Goal: Task Accomplishment & Management: Complete application form

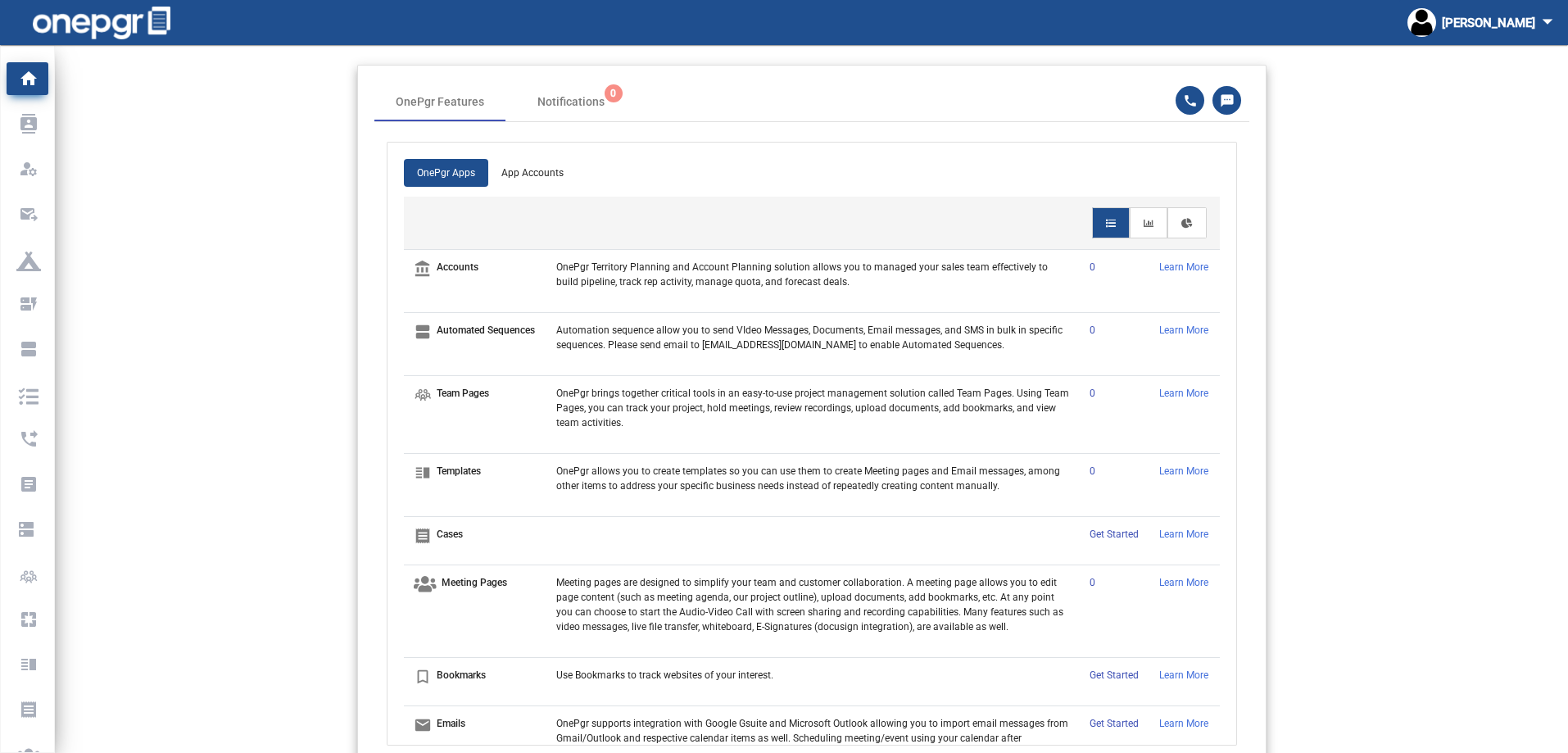
scroll to position [45, 0]
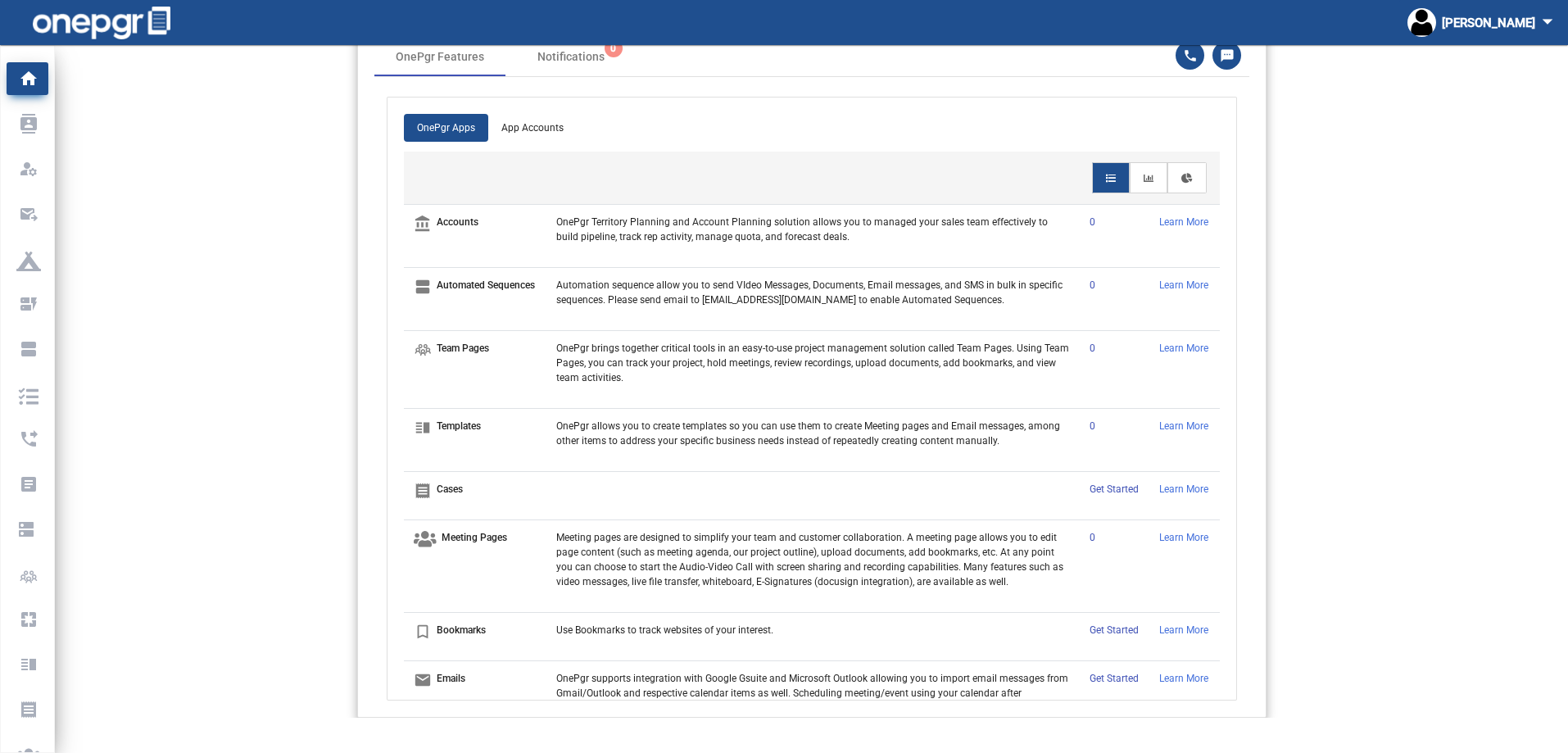
click at [461, 292] on p "Automated Sequences" at bounding box center [486, 285] width 99 height 15
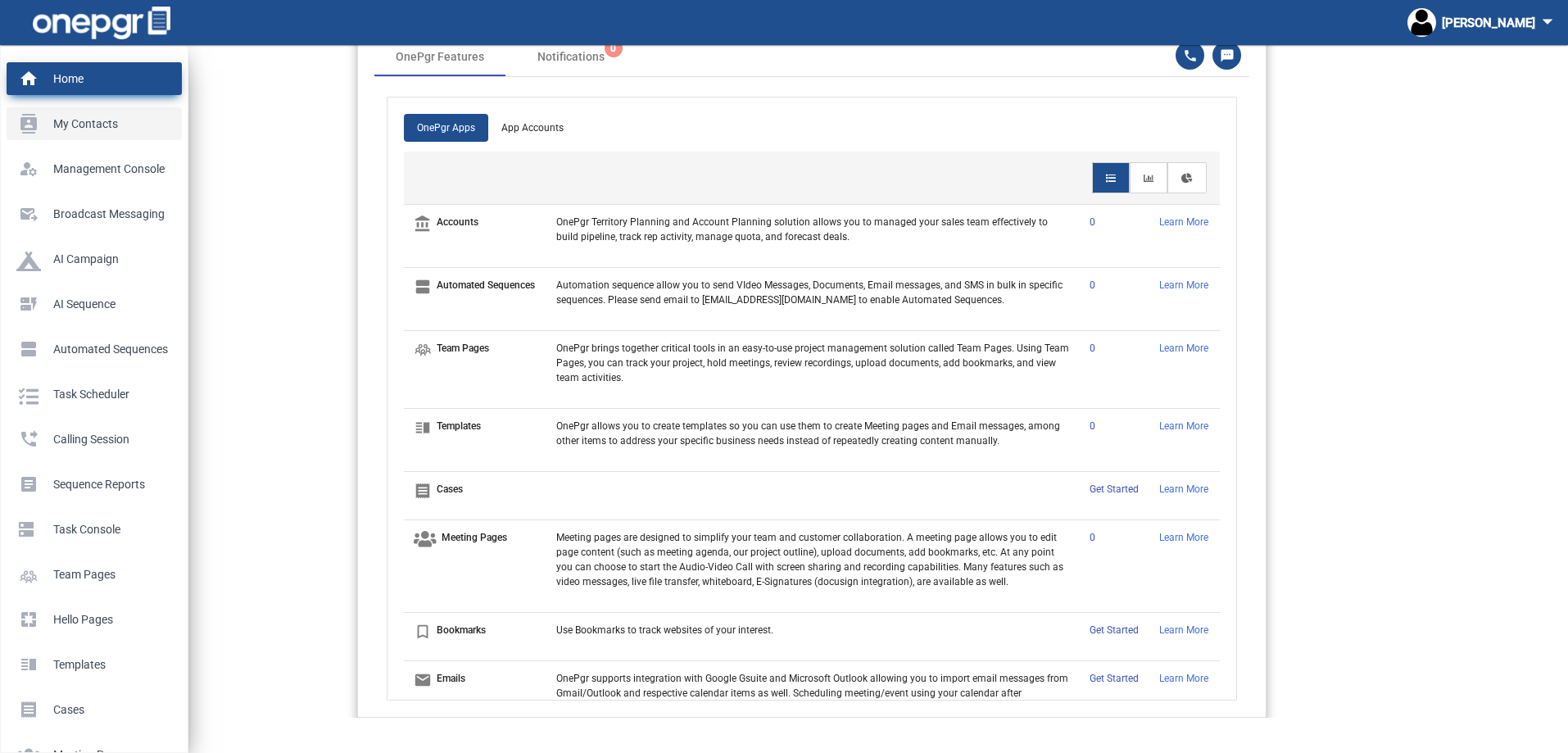
click at [56, 122] on p "My Contacts" at bounding box center [91, 124] width 149 height 25
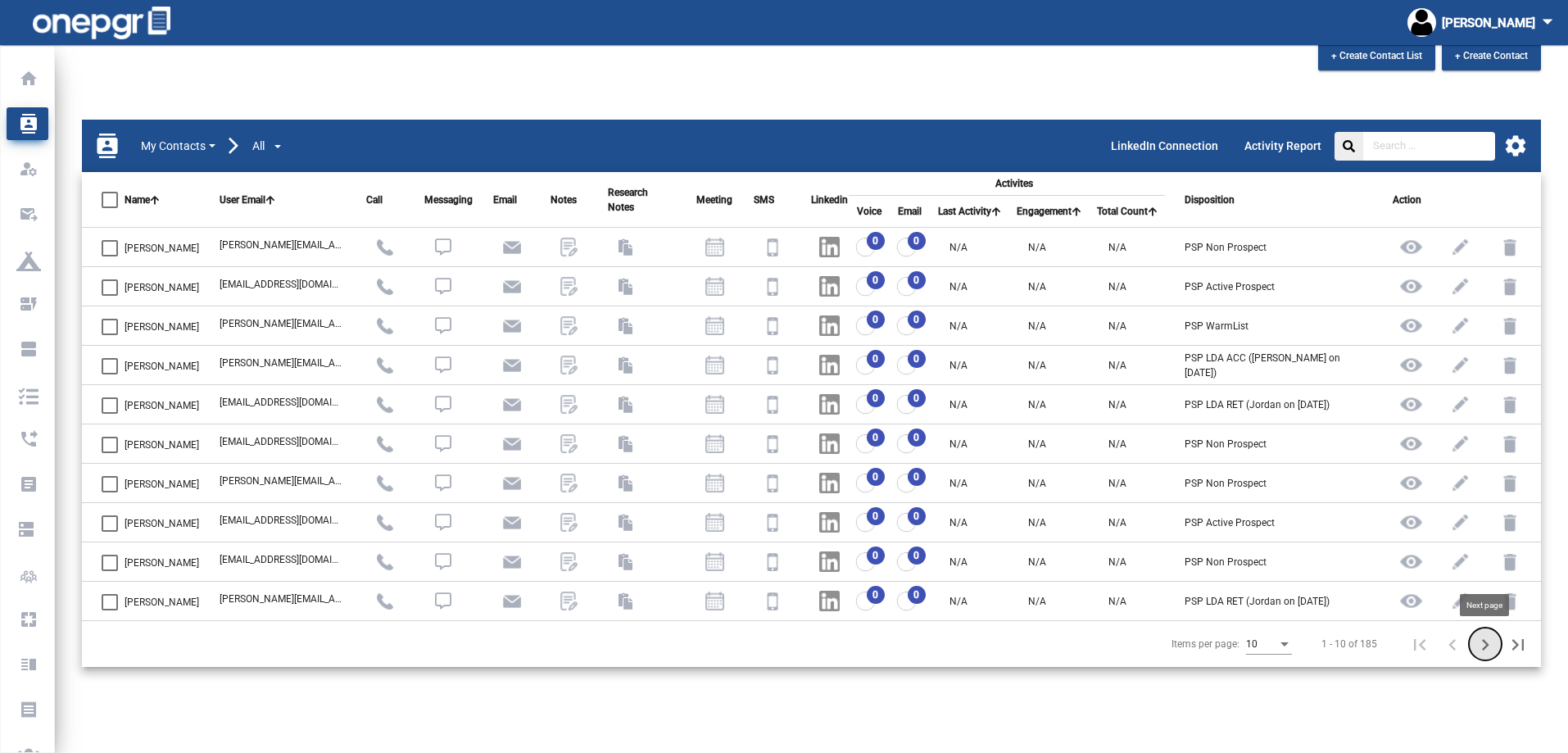
click at [1487, 641] on icon "Next page" at bounding box center [1485, 644] width 23 height 23
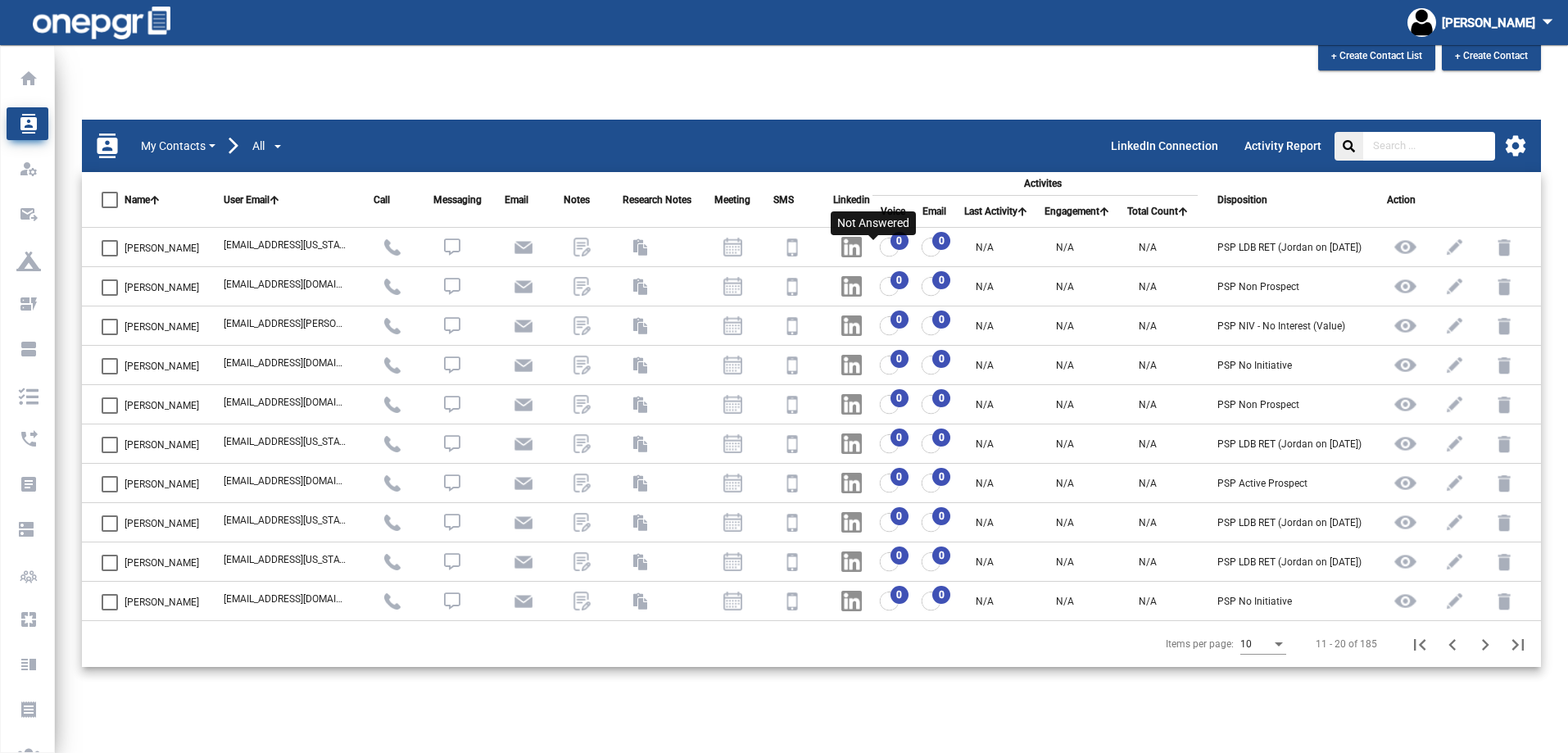
click at [881, 242] on img at bounding box center [889, 247] width 20 height 20
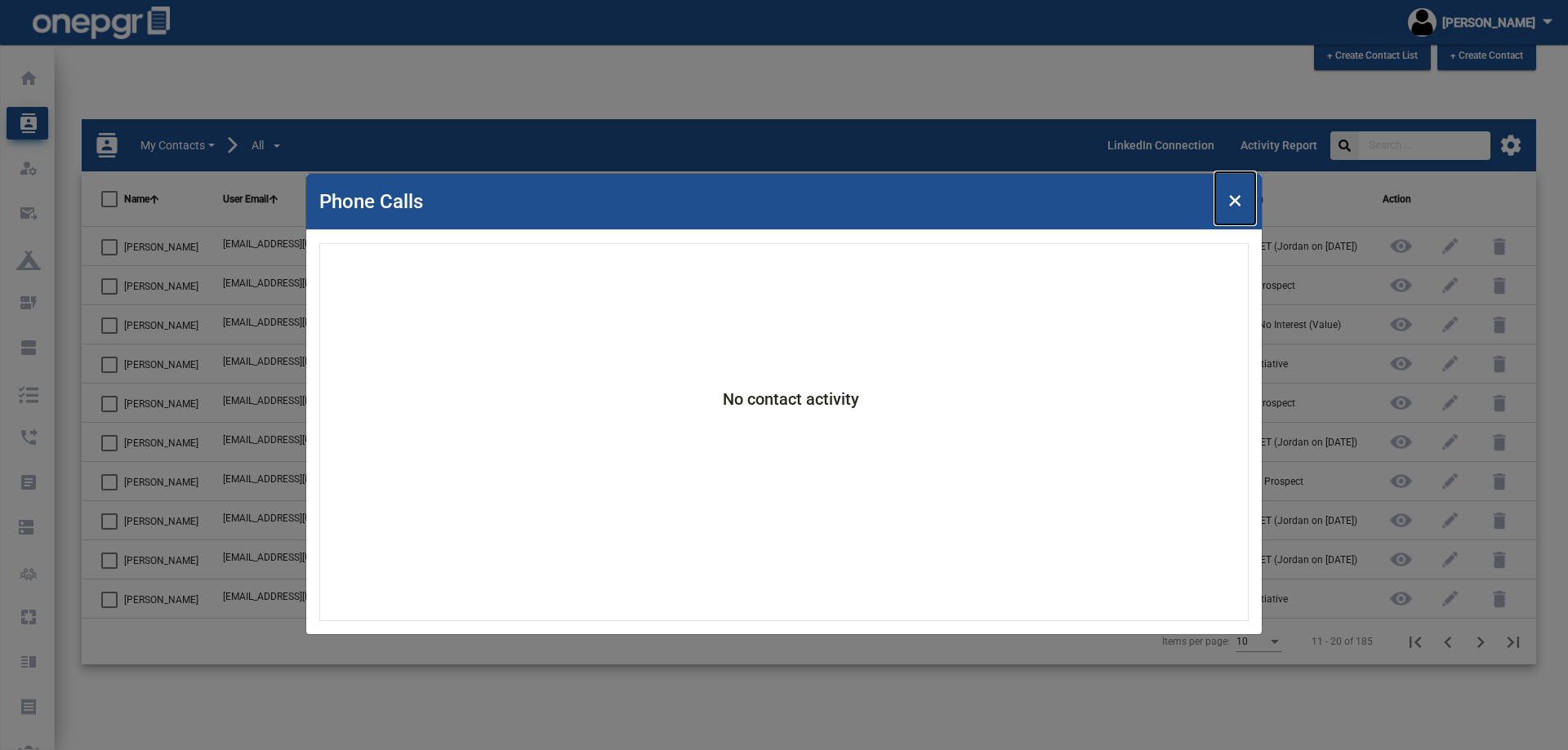
click at [1235, 197] on span "×" at bounding box center [1235, 198] width 14 height 31
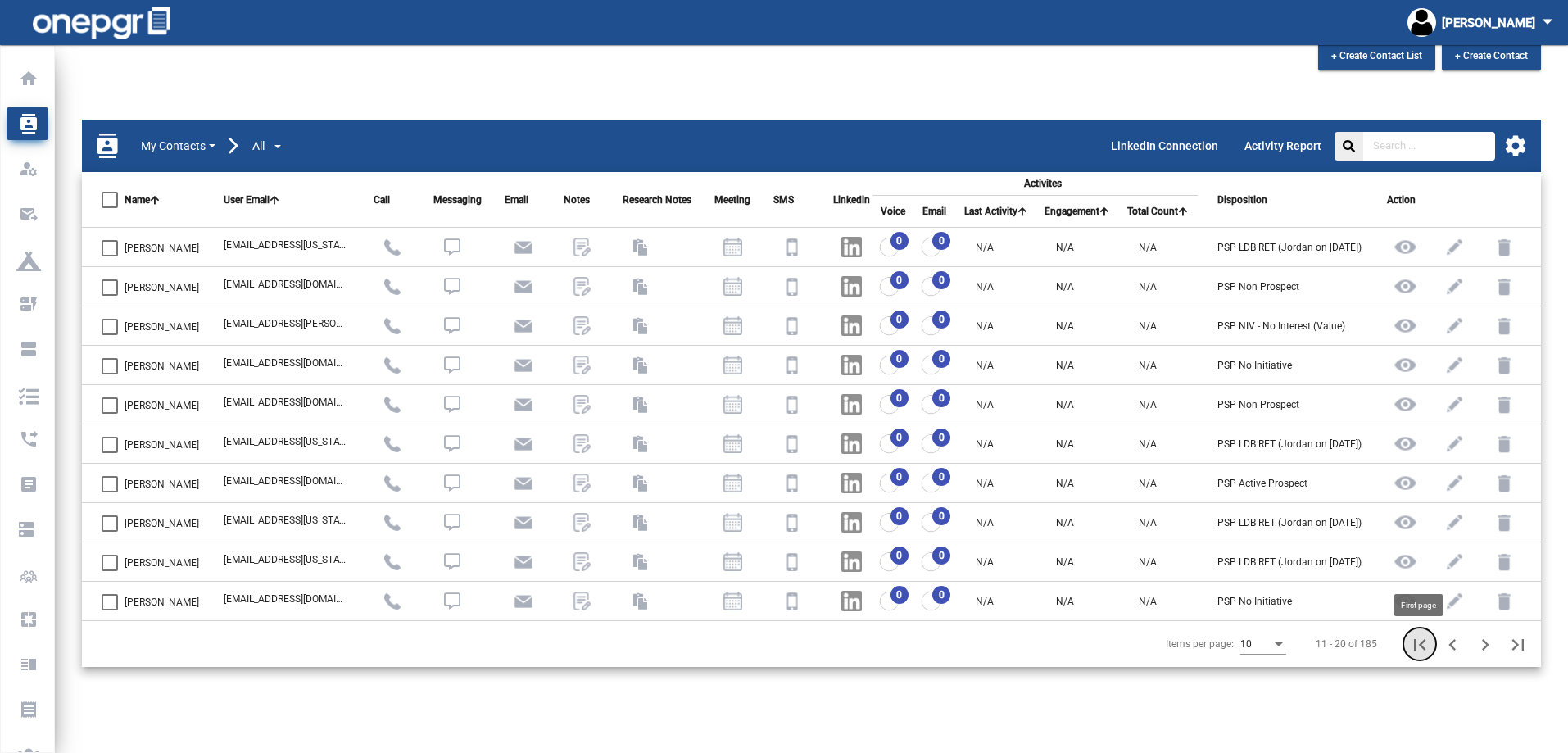
click at [1424, 641] on icon "First page" at bounding box center [1420, 644] width 23 height 23
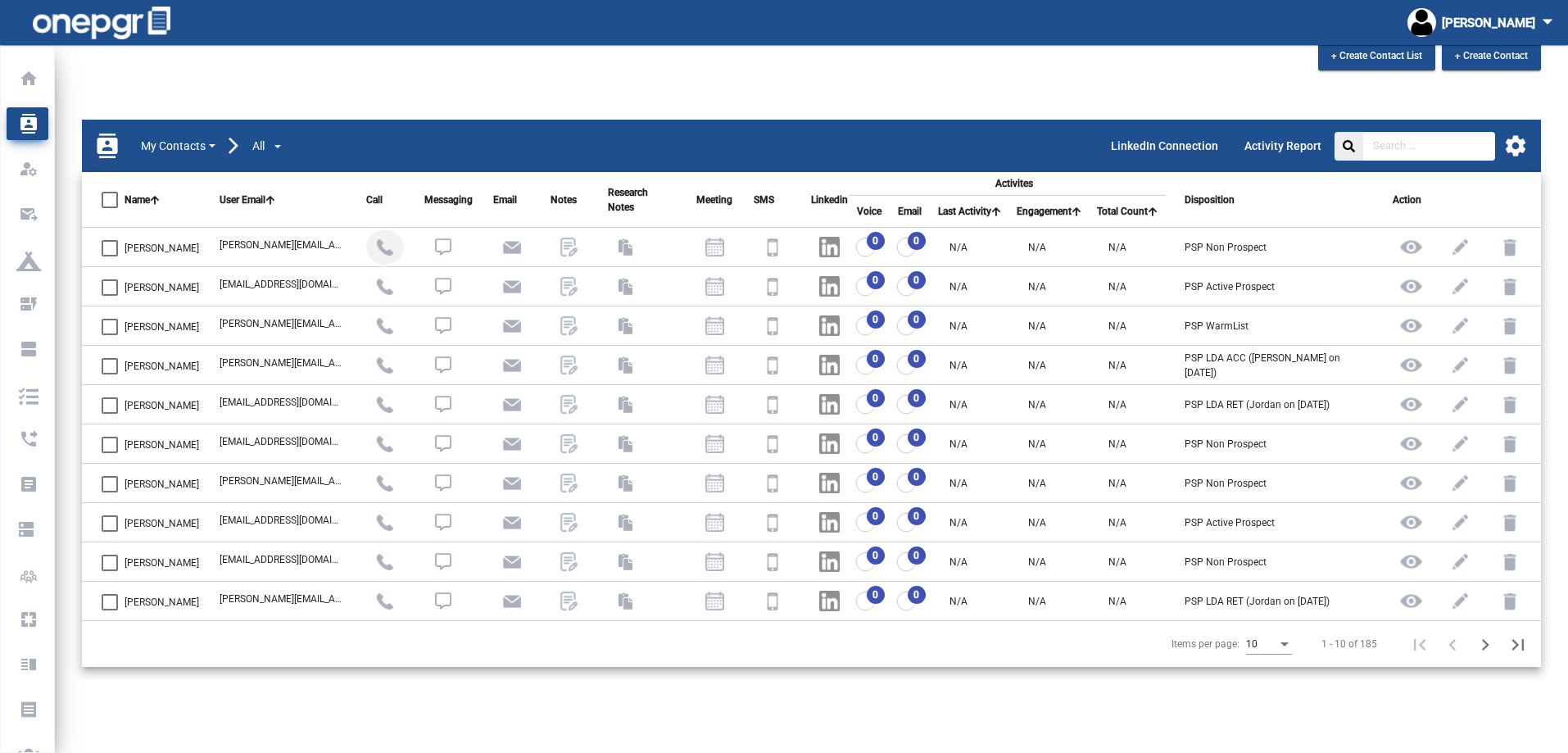
click at [393, 248] on img at bounding box center [385, 248] width 17 height 17
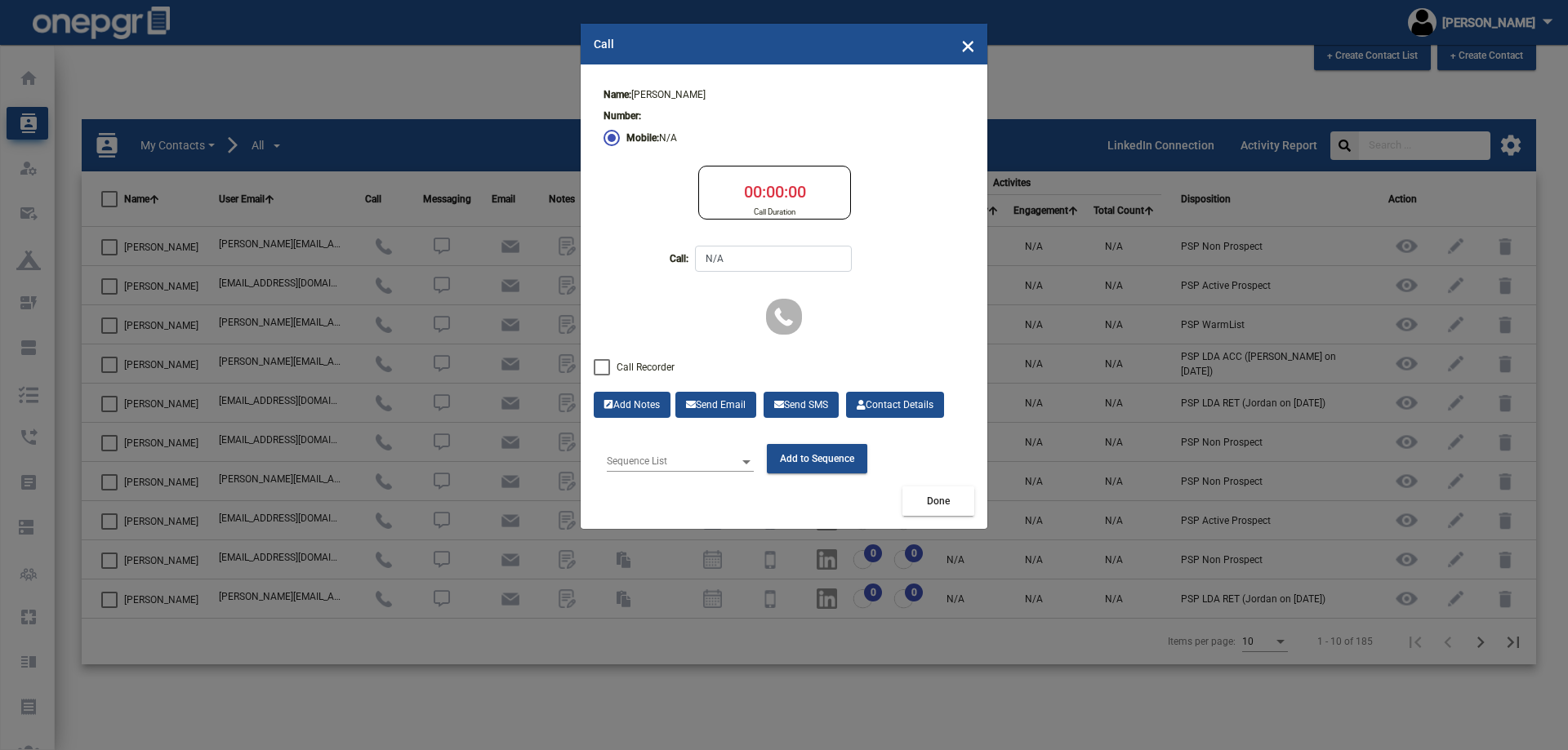
click at [696, 453] on div "Sequence List" at bounding box center [681, 458] width 147 height 28
click at [964, 49] on span "×" at bounding box center [968, 44] width 14 height 31
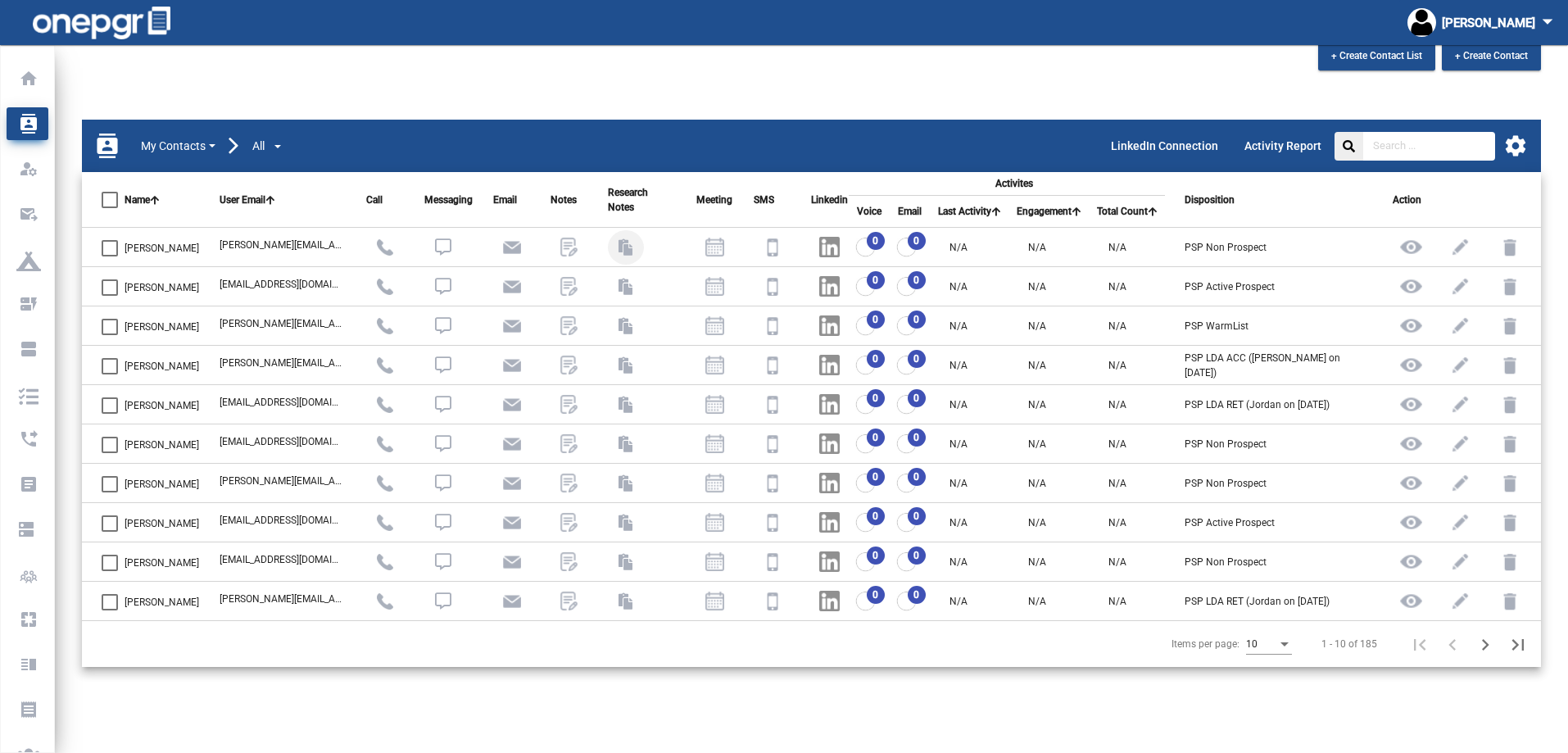
click at [643, 257] on span at bounding box center [626, 247] width 36 height 34
click at [633, 250] on icon at bounding box center [626, 248] width 15 height 17
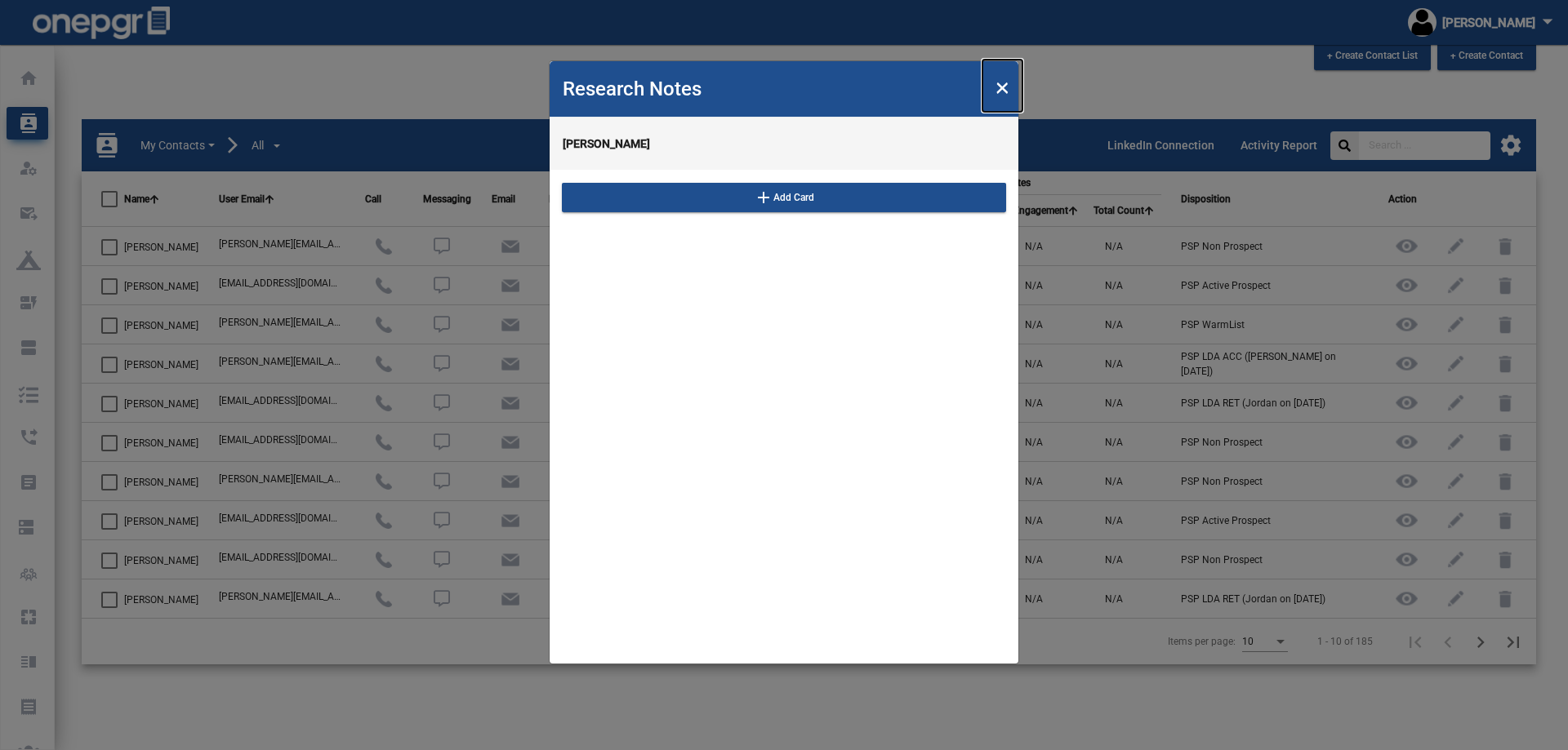
click at [1004, 90] on span "×" at bounding box center [1002, 85] width 14 height 31
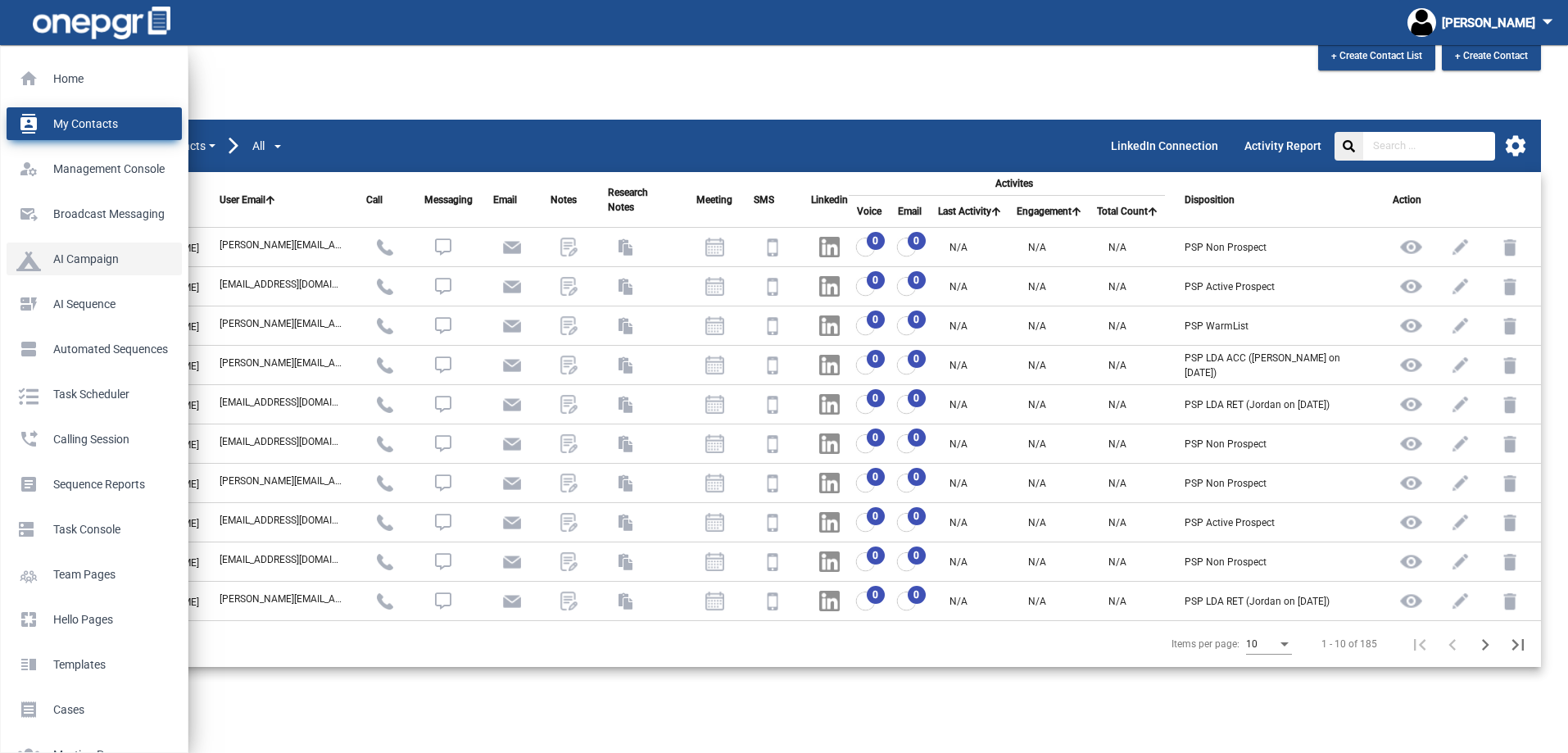
click at [59, 263] on p "AI Campaign" at bounding box center [91, 259] width 149 height 25
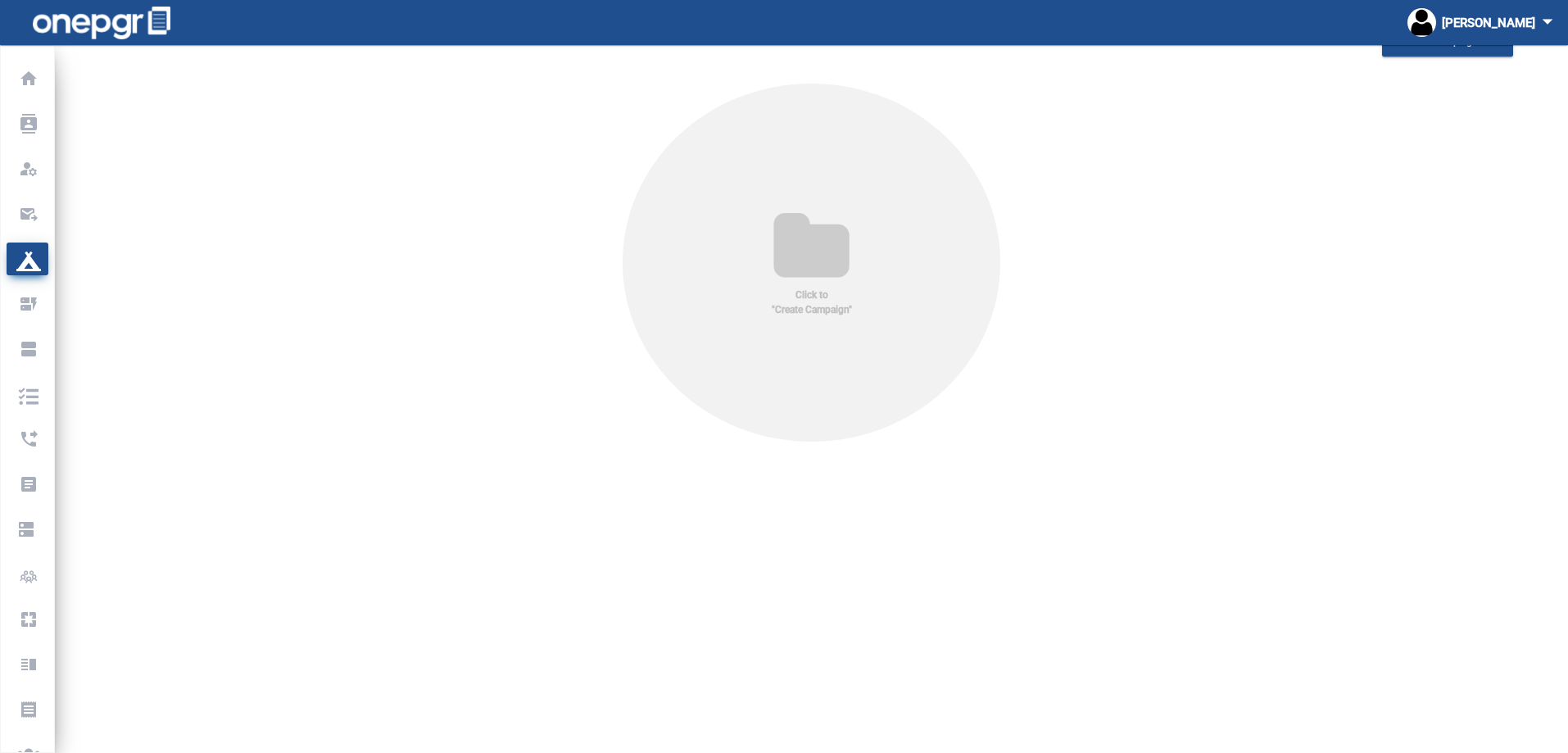
click at [717, 261] on div "Click to "Create Campaign"" at bounding box center [812, 263] width 379 height 359
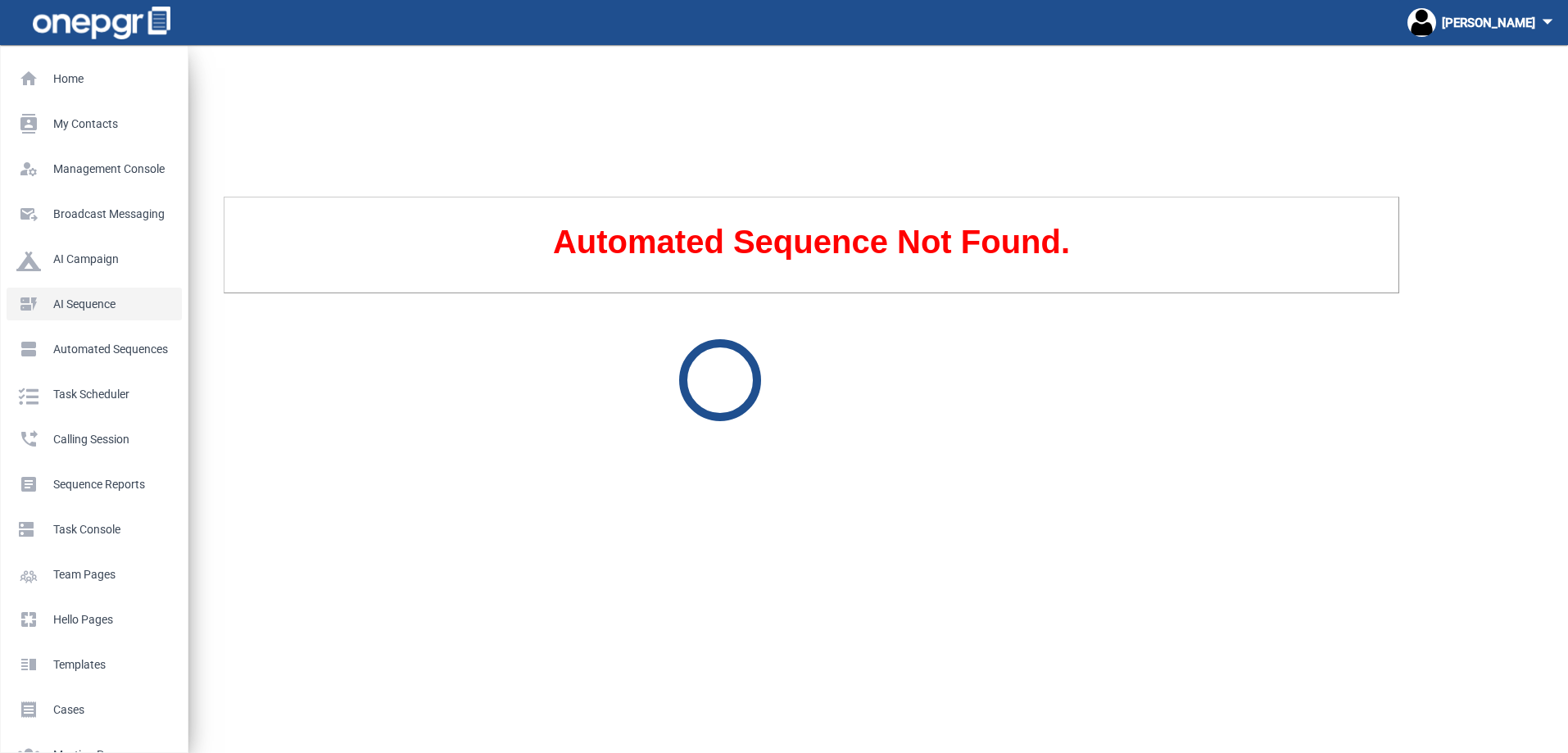
click at [83, 301] on p "AI Sequence" at bounding box center [91, 304] width 149 height 25
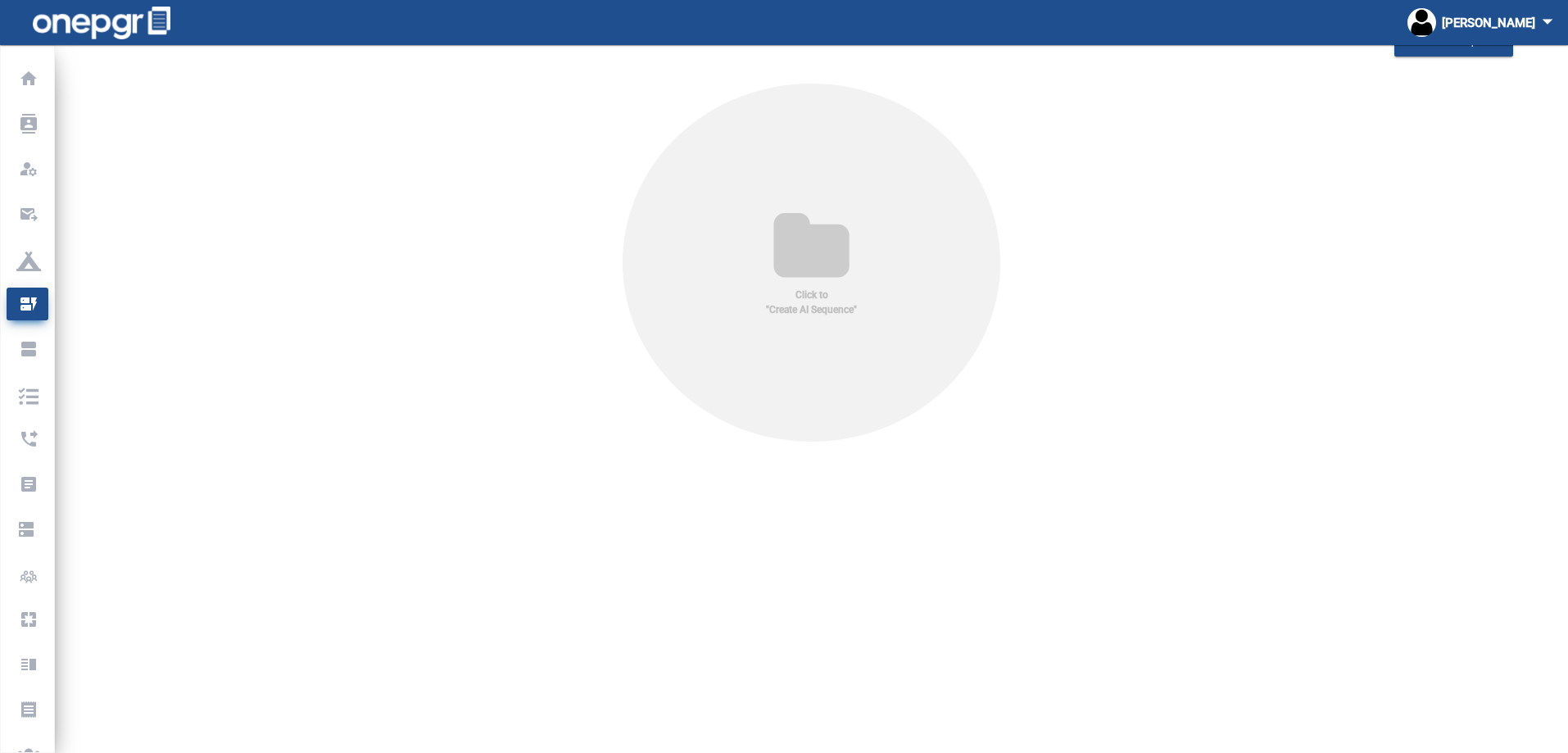
click at [882, 253] on div "Click to "Create AI Sequence"" at bounding box center [812, 263] width 379 height 359
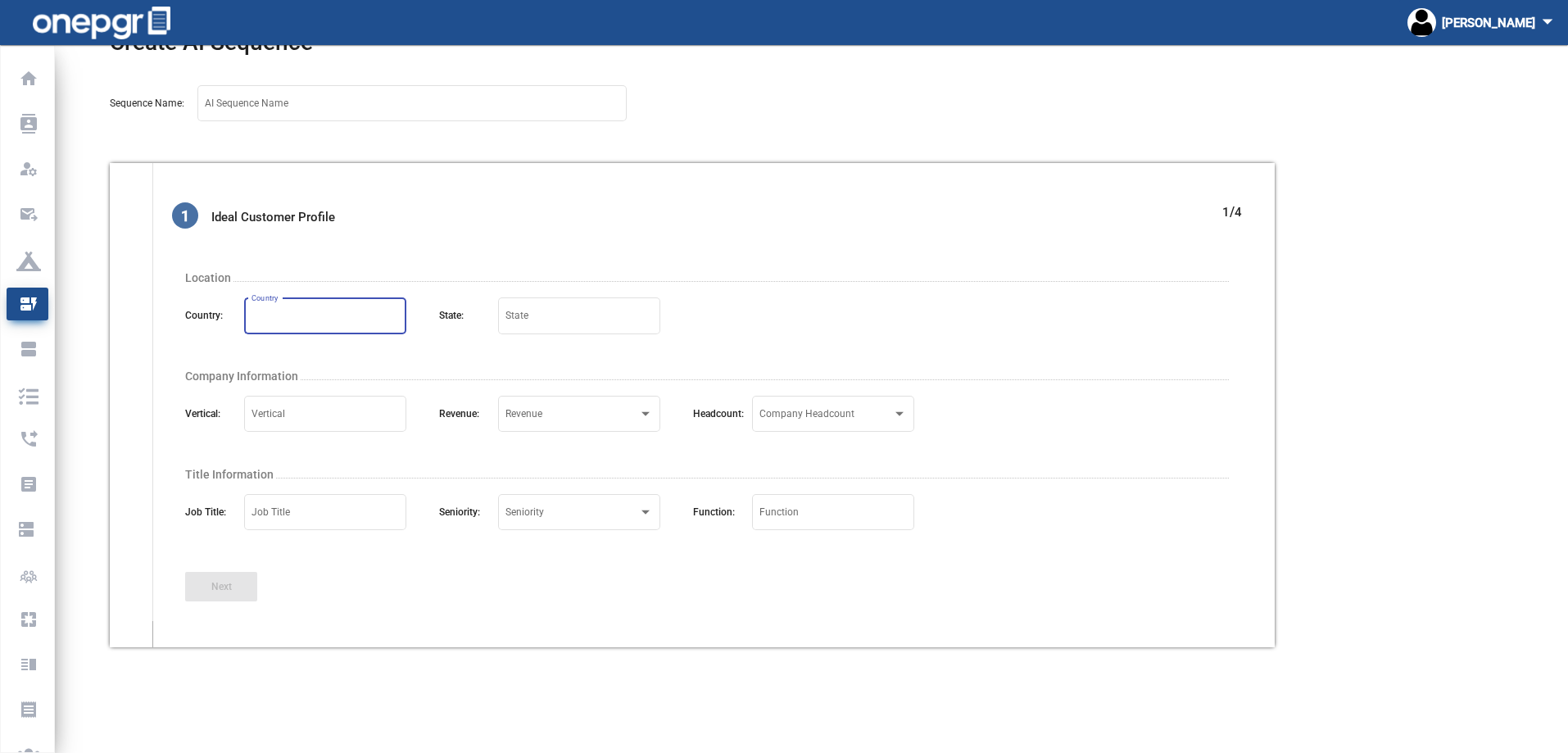
click at [322, 315] on input "Country" at bounding box center [325, 319] width 147 height 11
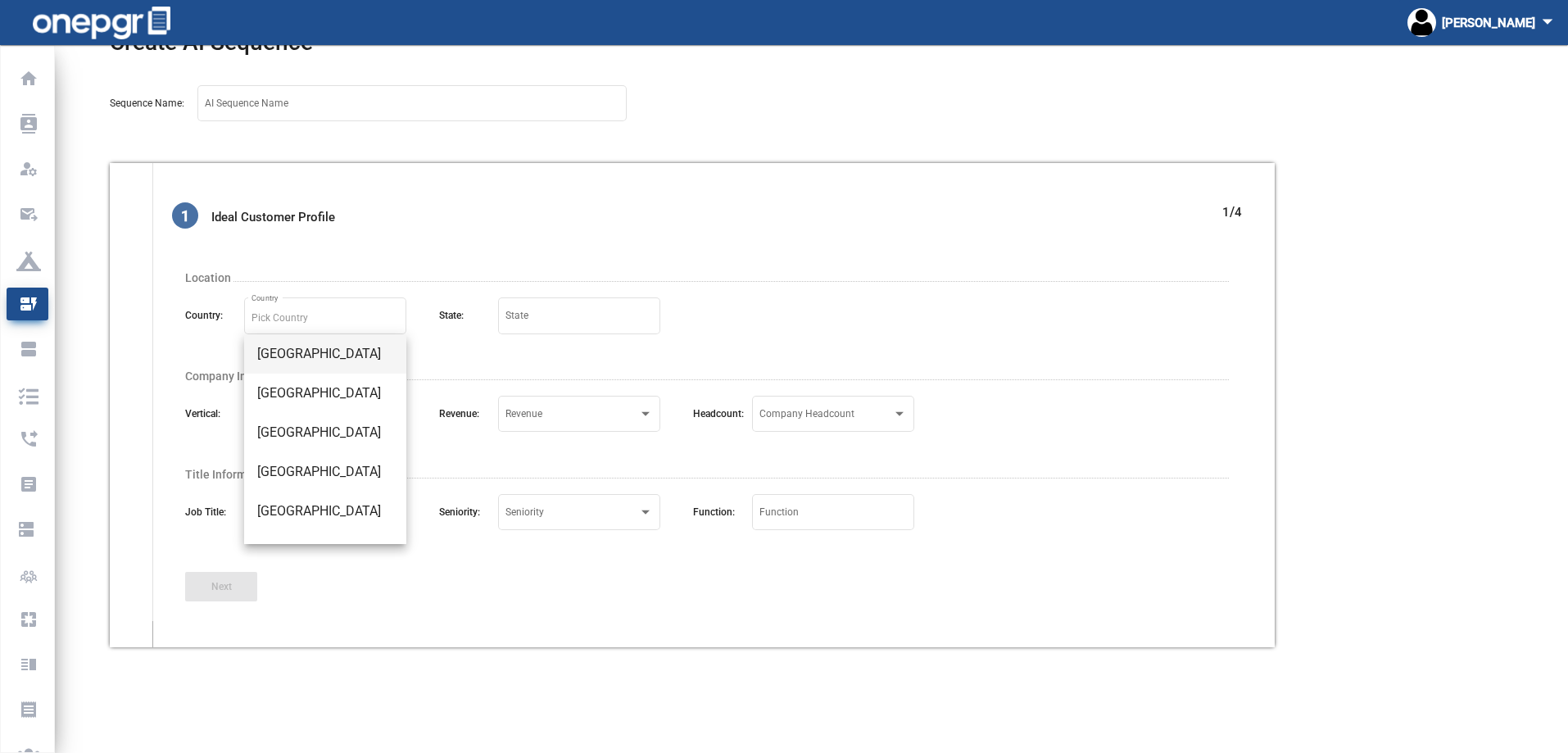
click at [412, 251] on div "1 Ideal Customer Profile 1 / 4 Location Country: Country State: State Company I…" at bounding box center [707, 418] width 1109 height 432
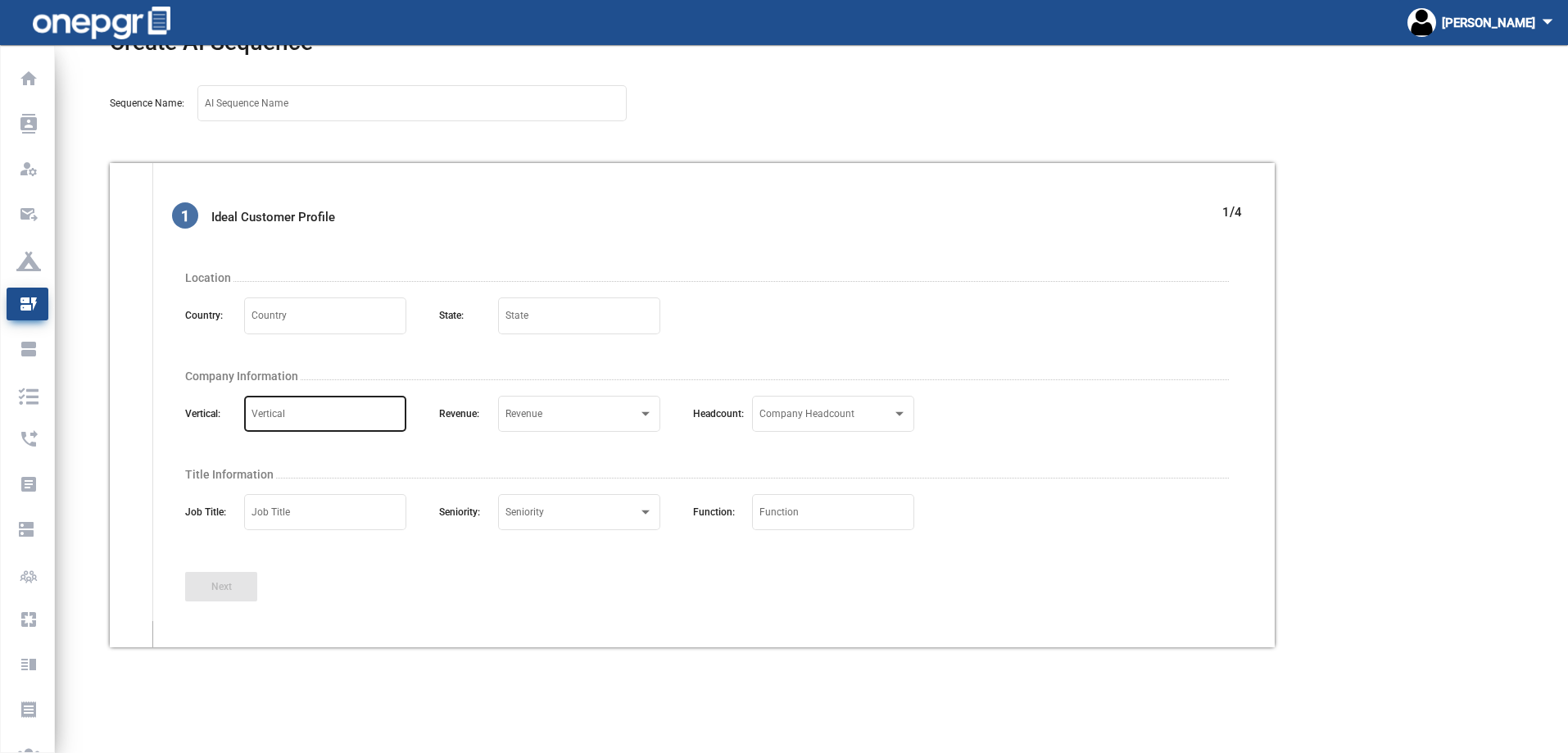
click at [333, 415] on input "Vertical" at bounding box center [325, 417] width 147 height 11
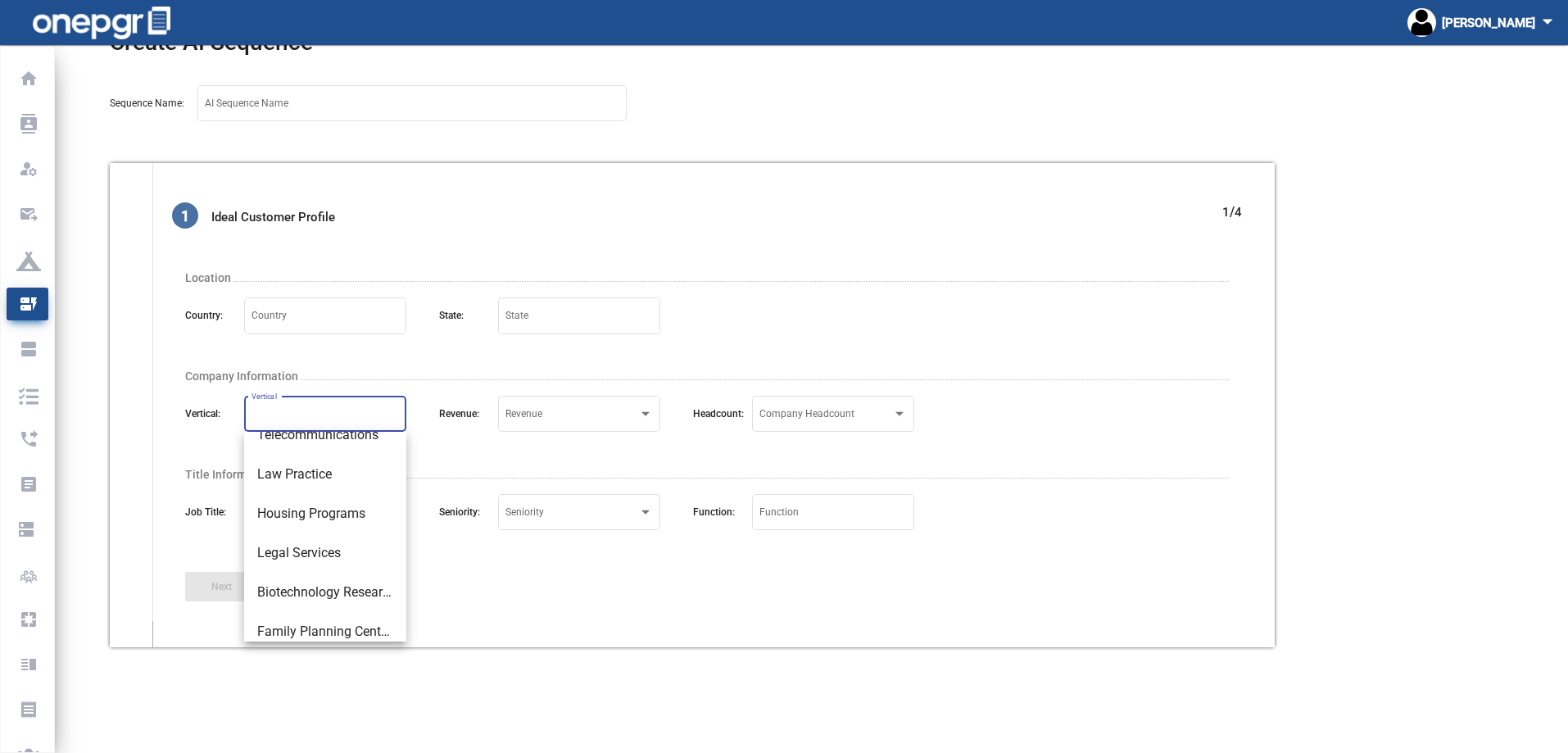
scroll to position [1312, 0]
drag, startPoint x: 402, startPoint y: 466, endPoint x: 404, endPoint y: 477, distance: 11.2
click at [404, 477] on div "Renewable Energy Semiconductor Manufacturing Political Organizations Gambling F…" at bounding box center [325, 537] width 162 height 210
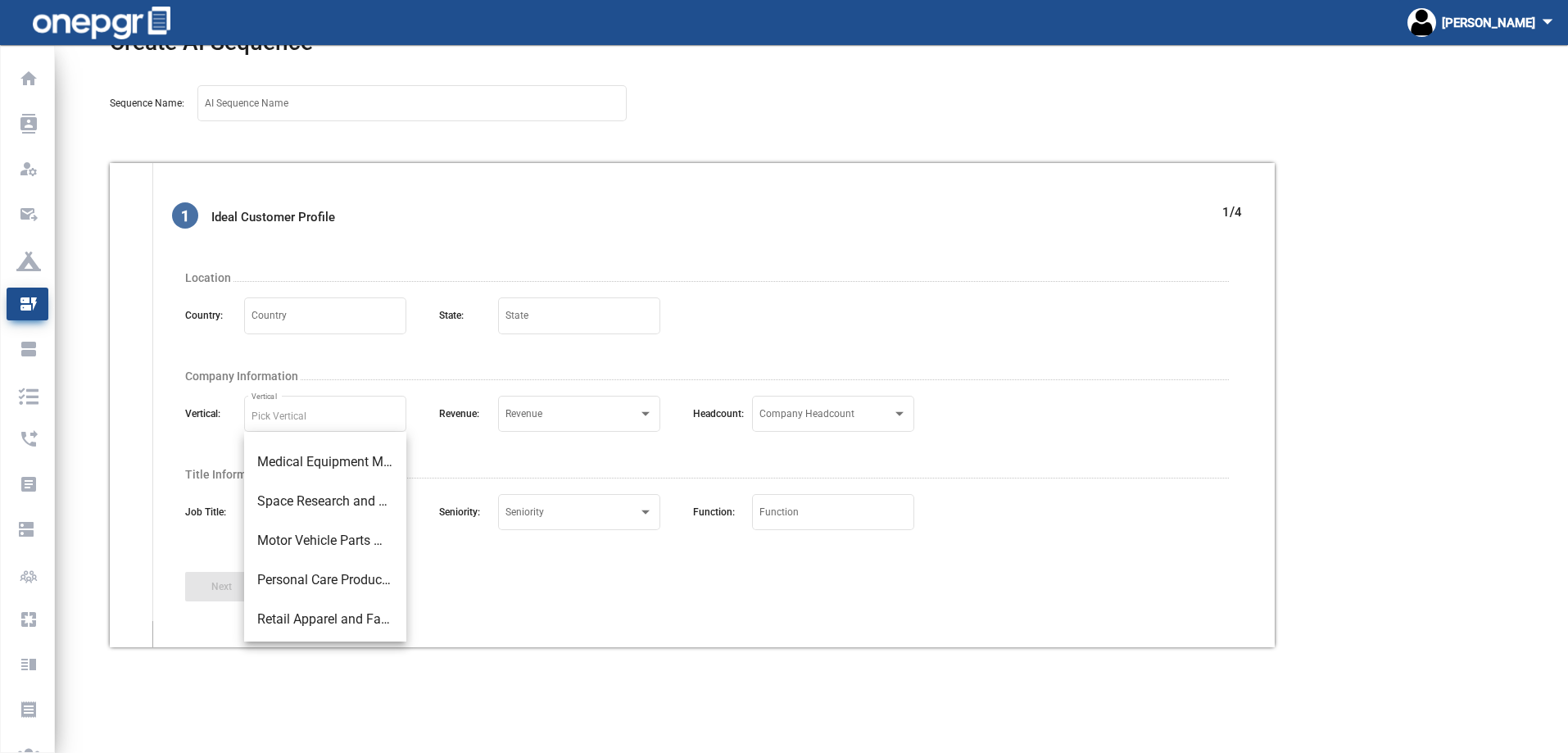
scroll to position [0, 0]
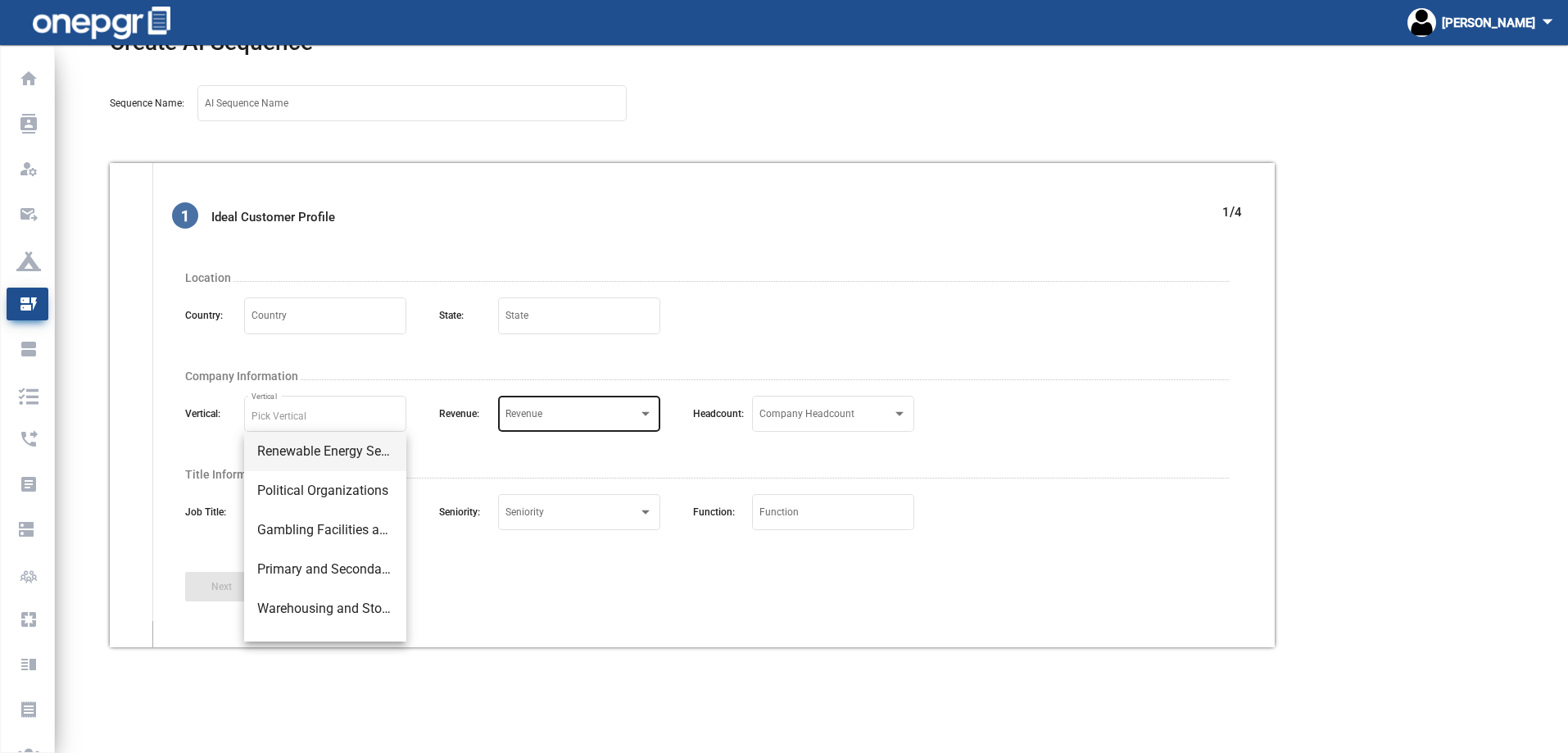
click at [566, 408] on div "Select Revenue Revenue" at bounding box center [579, 413] width 147 height 40
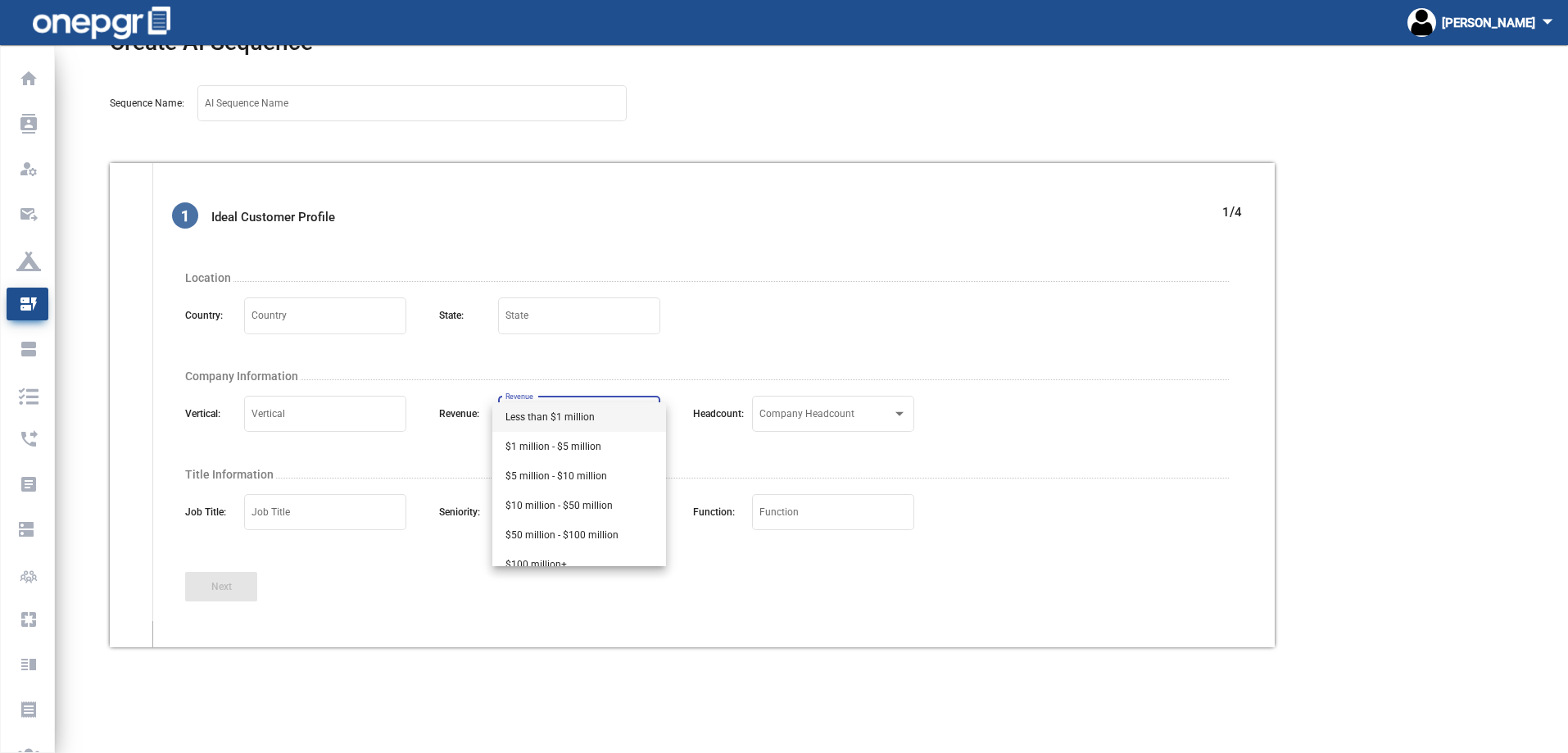
click at [794, 408] on div at bounding box center [784, 376] width 1568 height 753
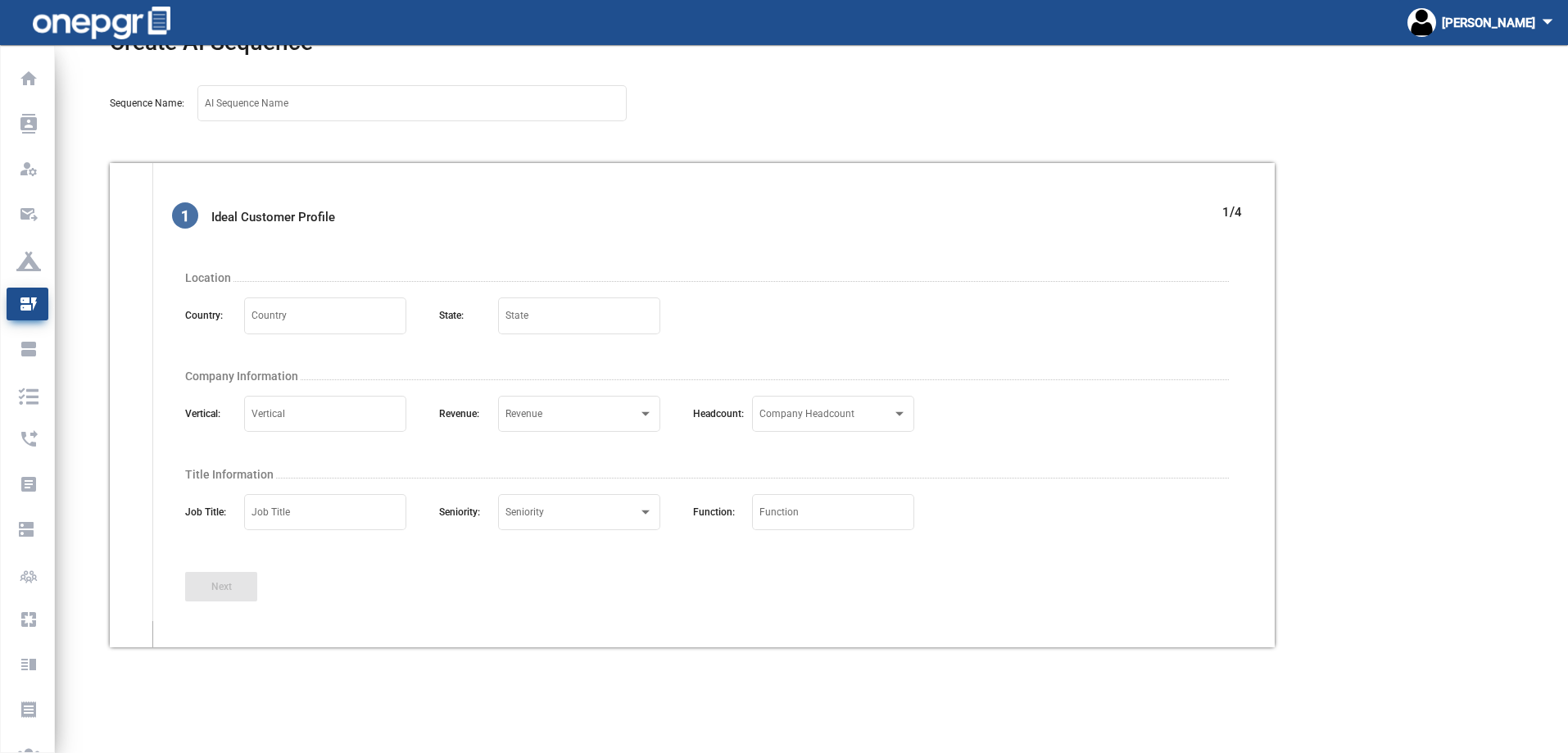
click at [794, 408] on div "Select Company Headcount Company Headcount" at bounding box center [833, 413] width 147 height 40
click at [662, 371] on div at bounding box center [784, 376] width 1568 height 753
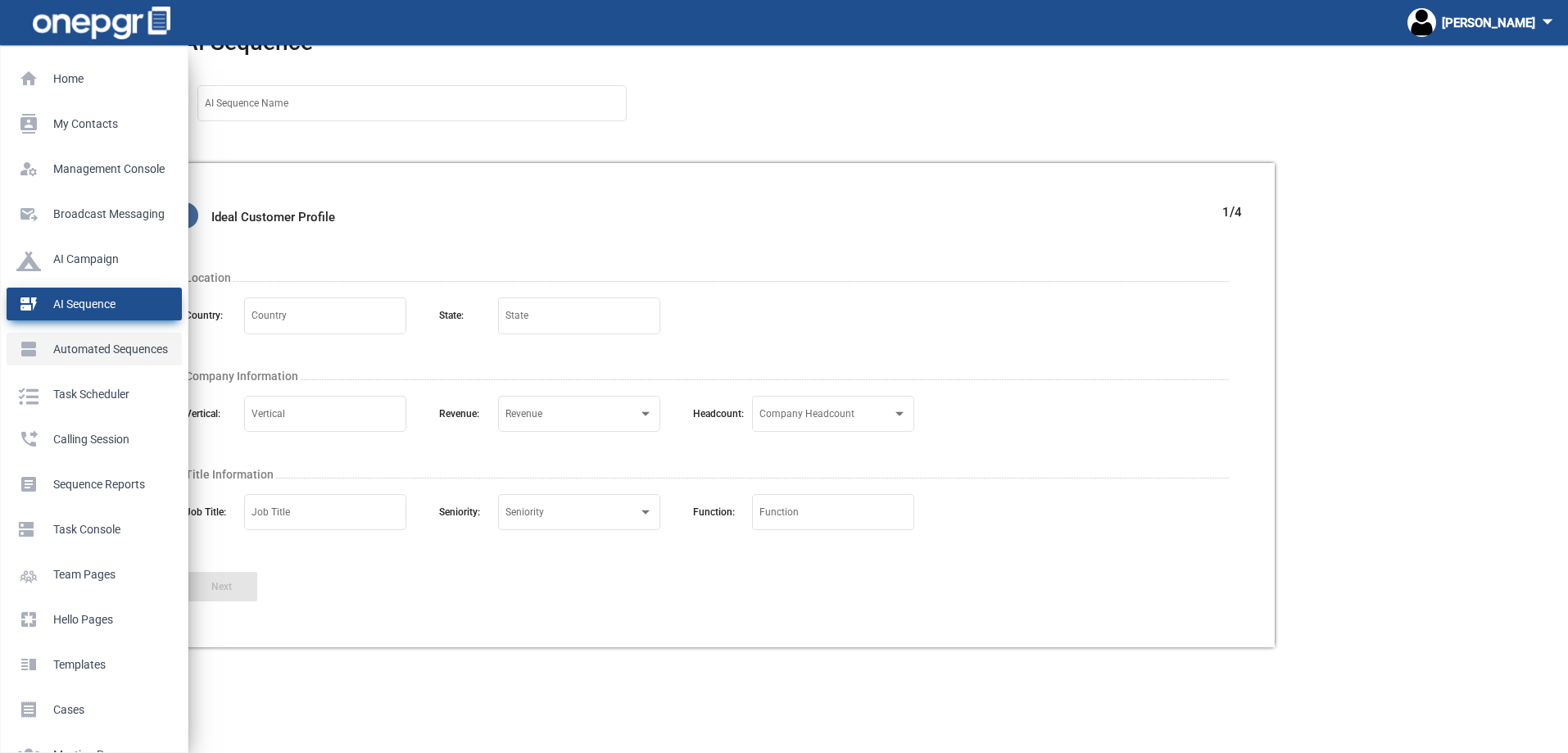
click at [25, 345] on p "Automated Sequences" at bounding box center [91, 348] width 149 height 25
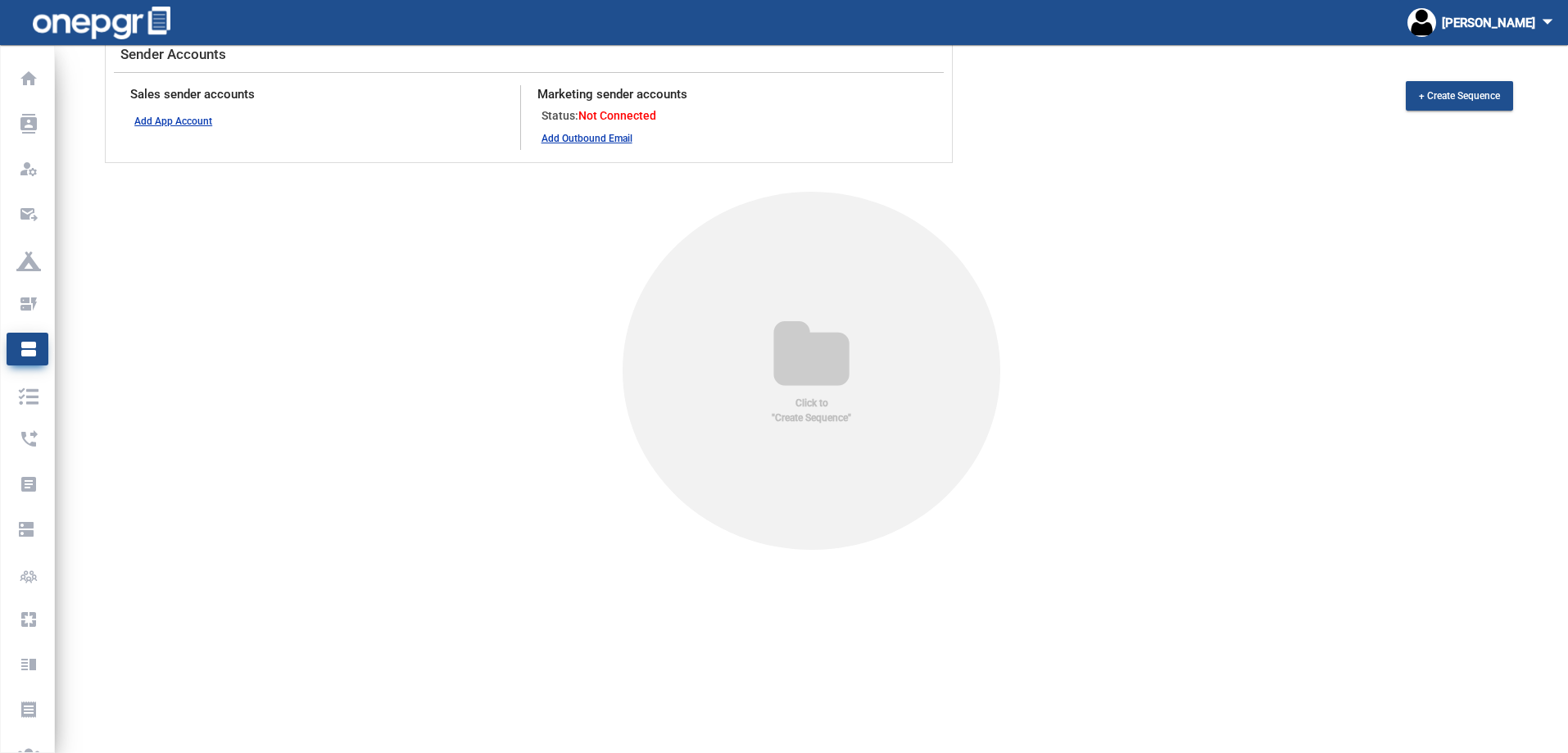
click at [813, 413] on span ""Create Sequence"" at bounding box center [812, 418] width 79 height 15
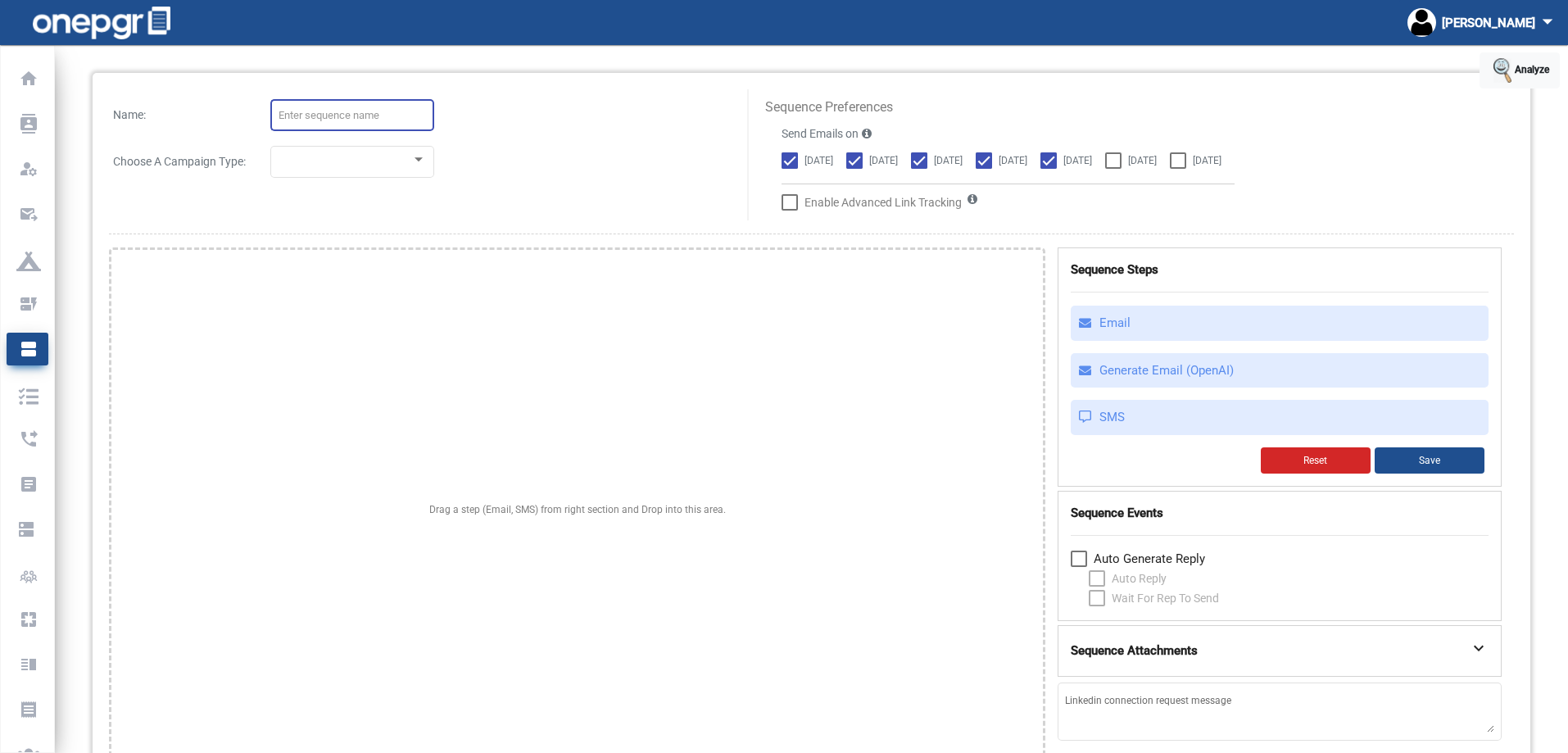
click at [358, 121] on input at bounding box center [352, 115] width 147 height 12
click at [354, 152] on div at bounding box center [352, 161] width 147 height 36
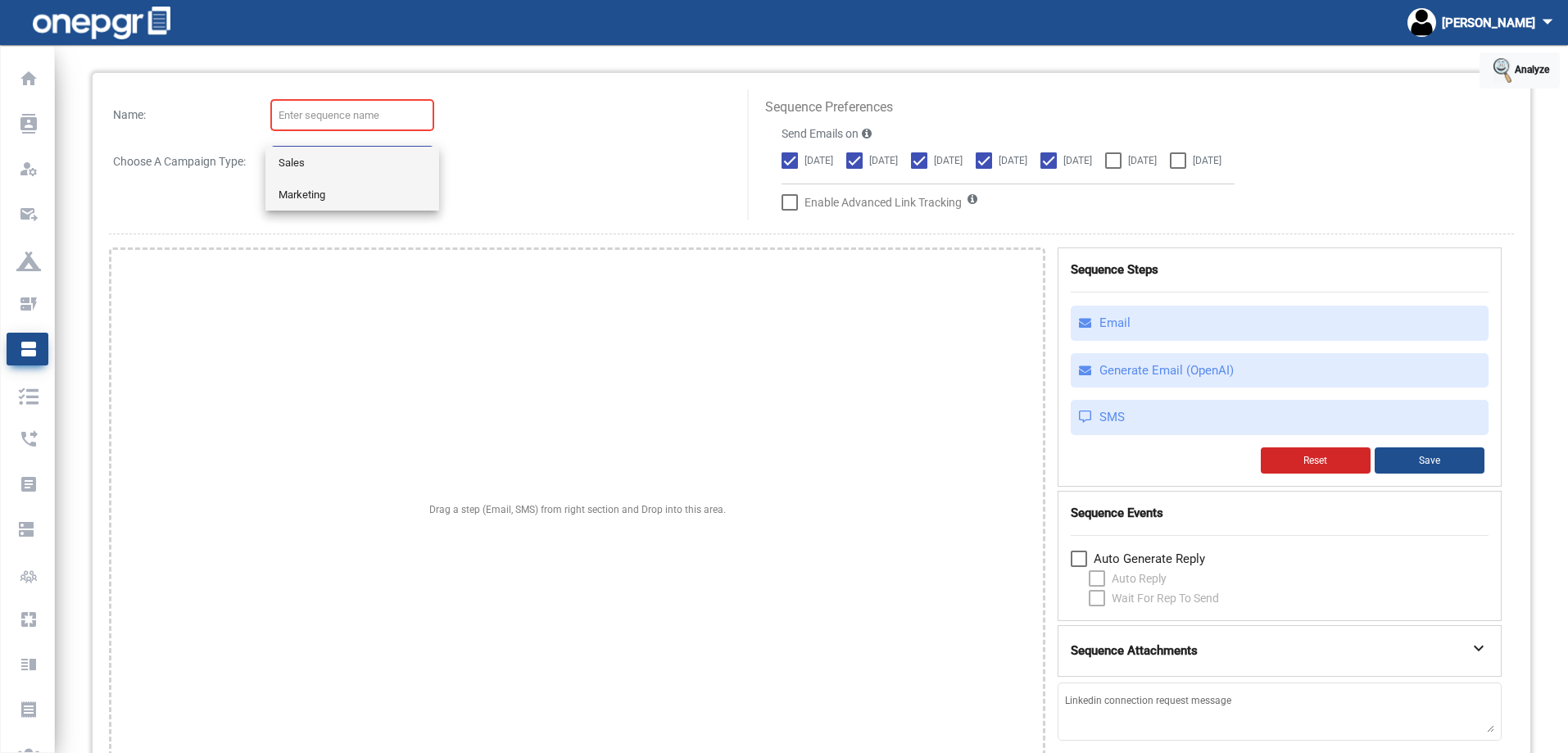
click at [323, 196] on span "Marketing" at bounding box center [352, 194] width 147 height 32
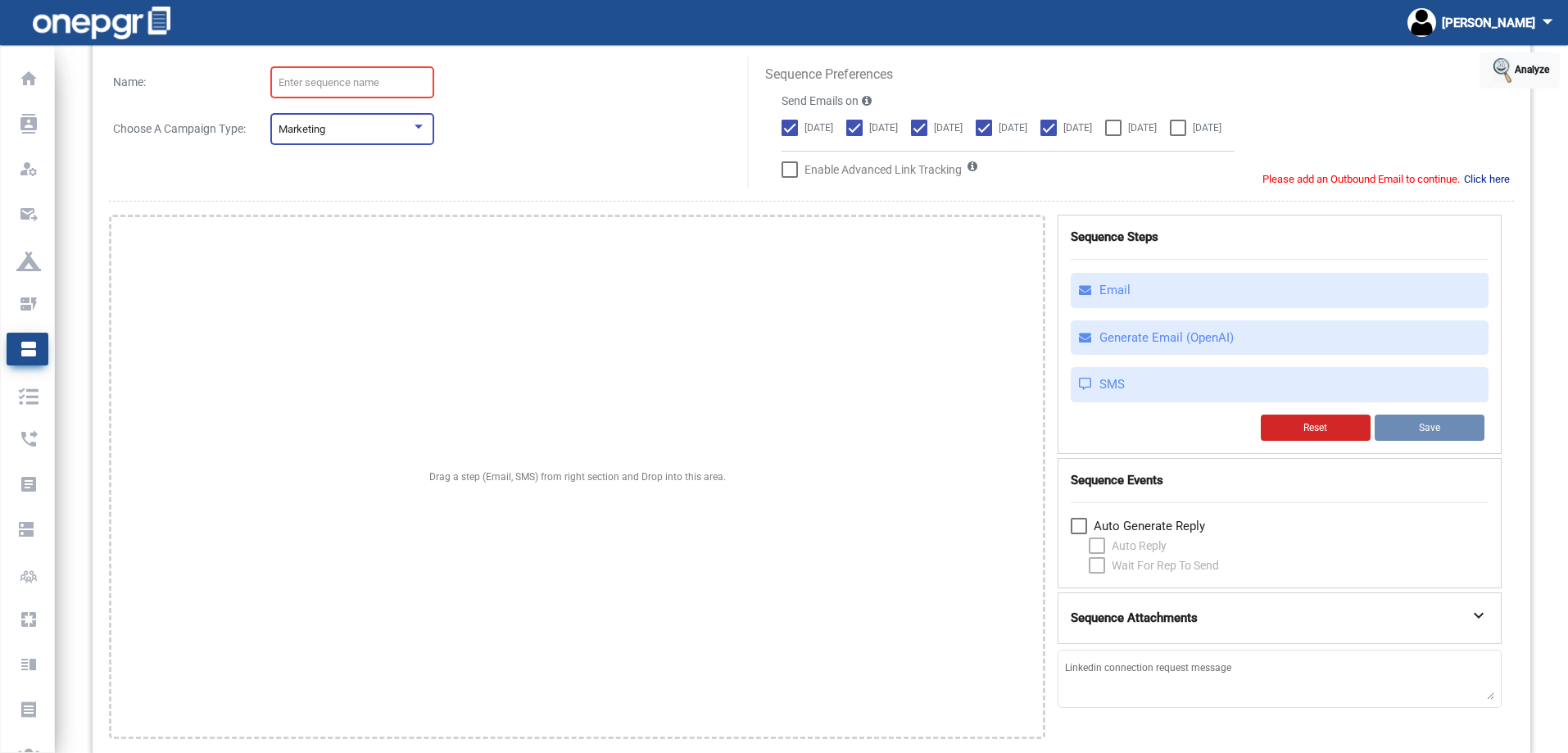
scroll to position [107, 0]
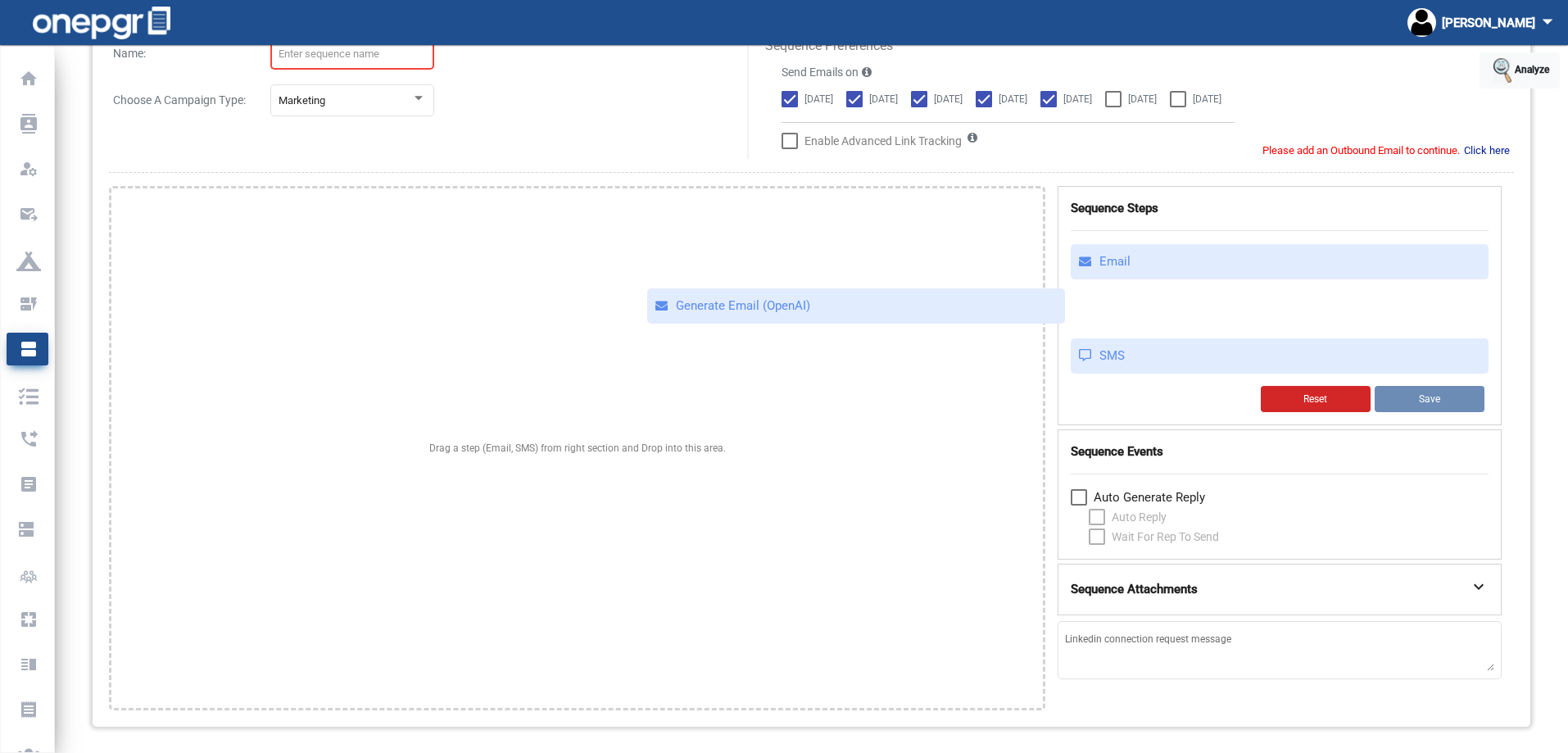
drag, startPoint x: 1130, startPoint y: 319, endPoint x: 632, endPoint y: 314, distance: 498.0
click at [632, 314] on div "Drag a step (Email, SMS) from right section and Drop into this area. Sequence S…" at bounding box center [811, 448] width 1405 height 524
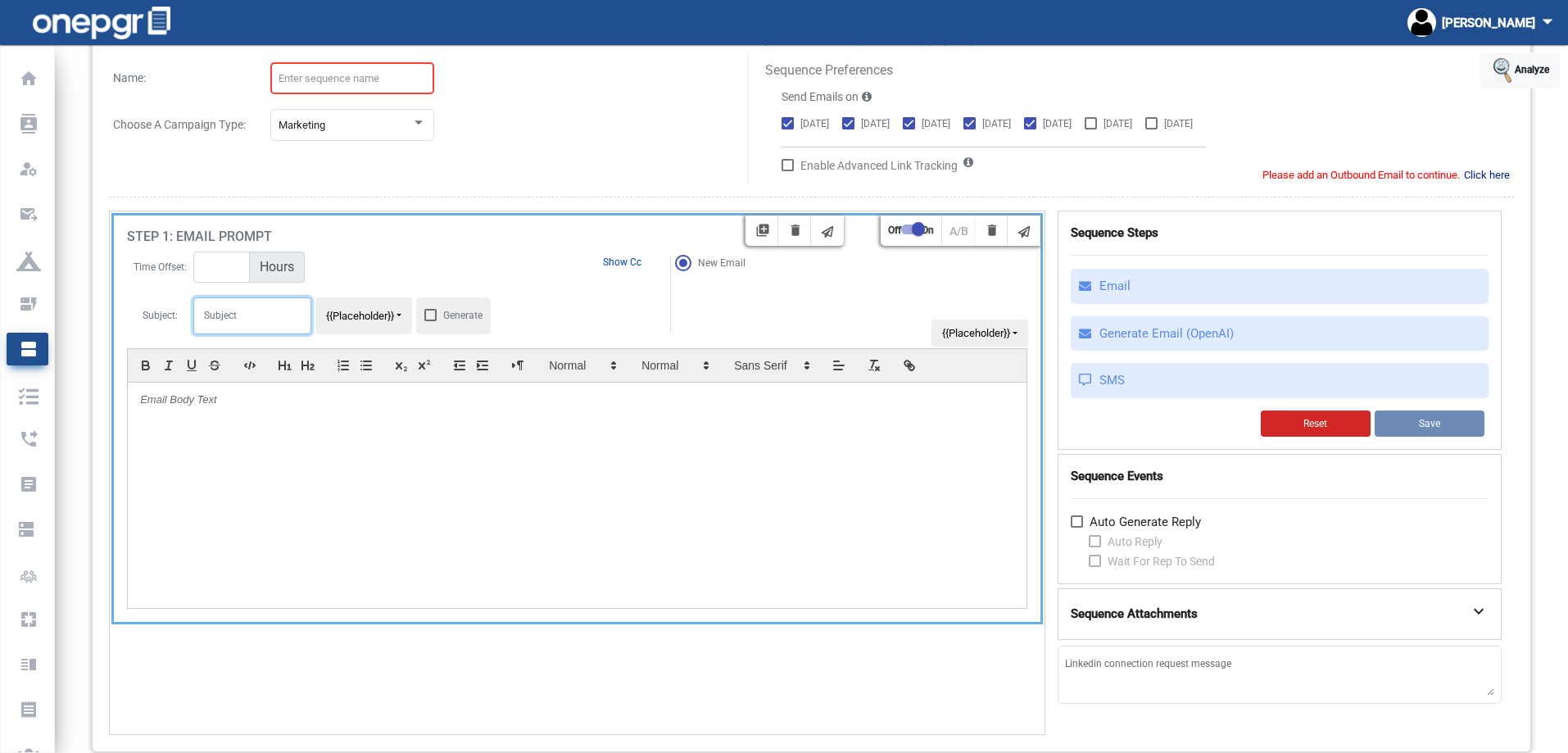
click at [267, 321] on input "text" at bounding box center [252, 316] width 118 height 37
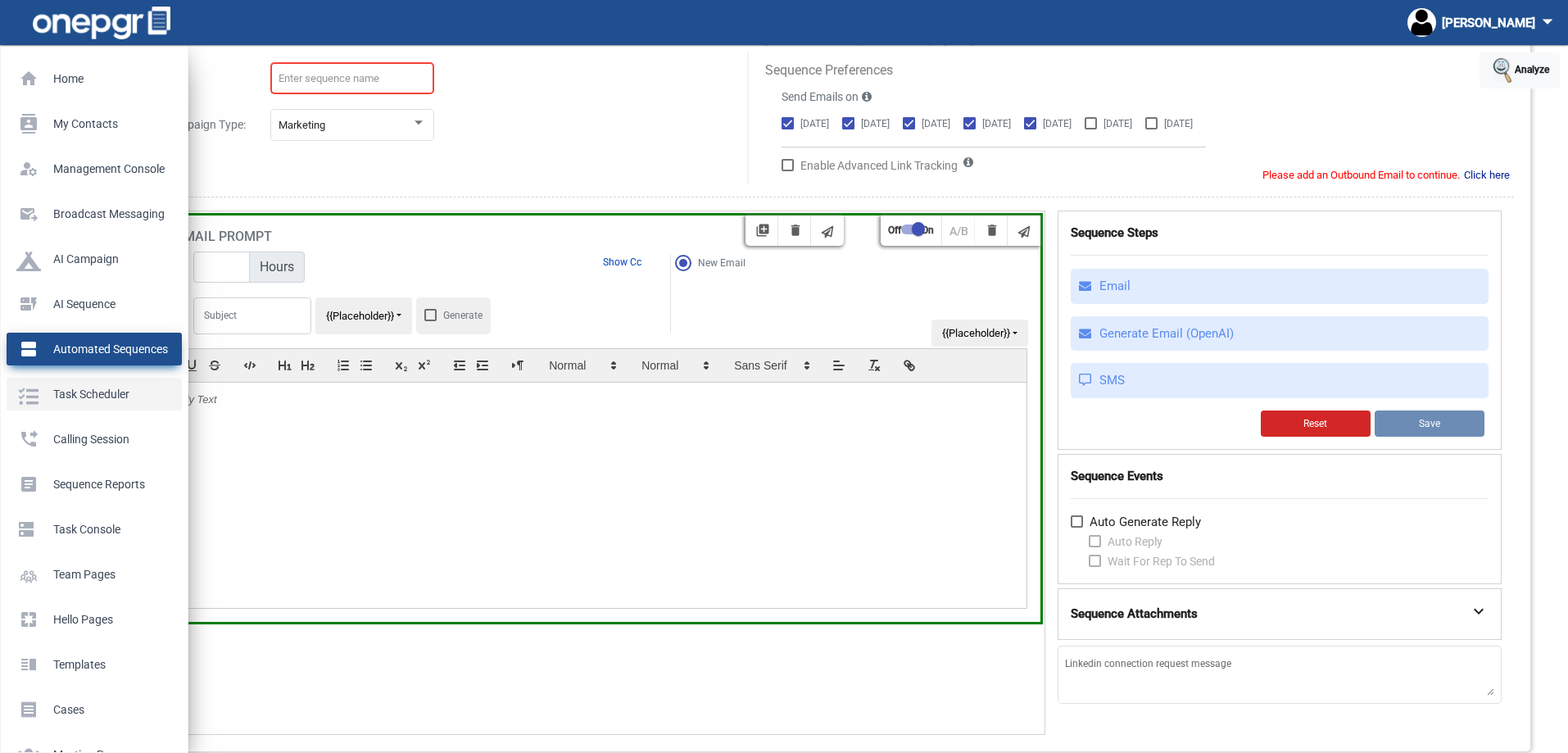
click at [35, 393] on p "Task Scheduler" at bounding box center [91, 394] width 149 height 25
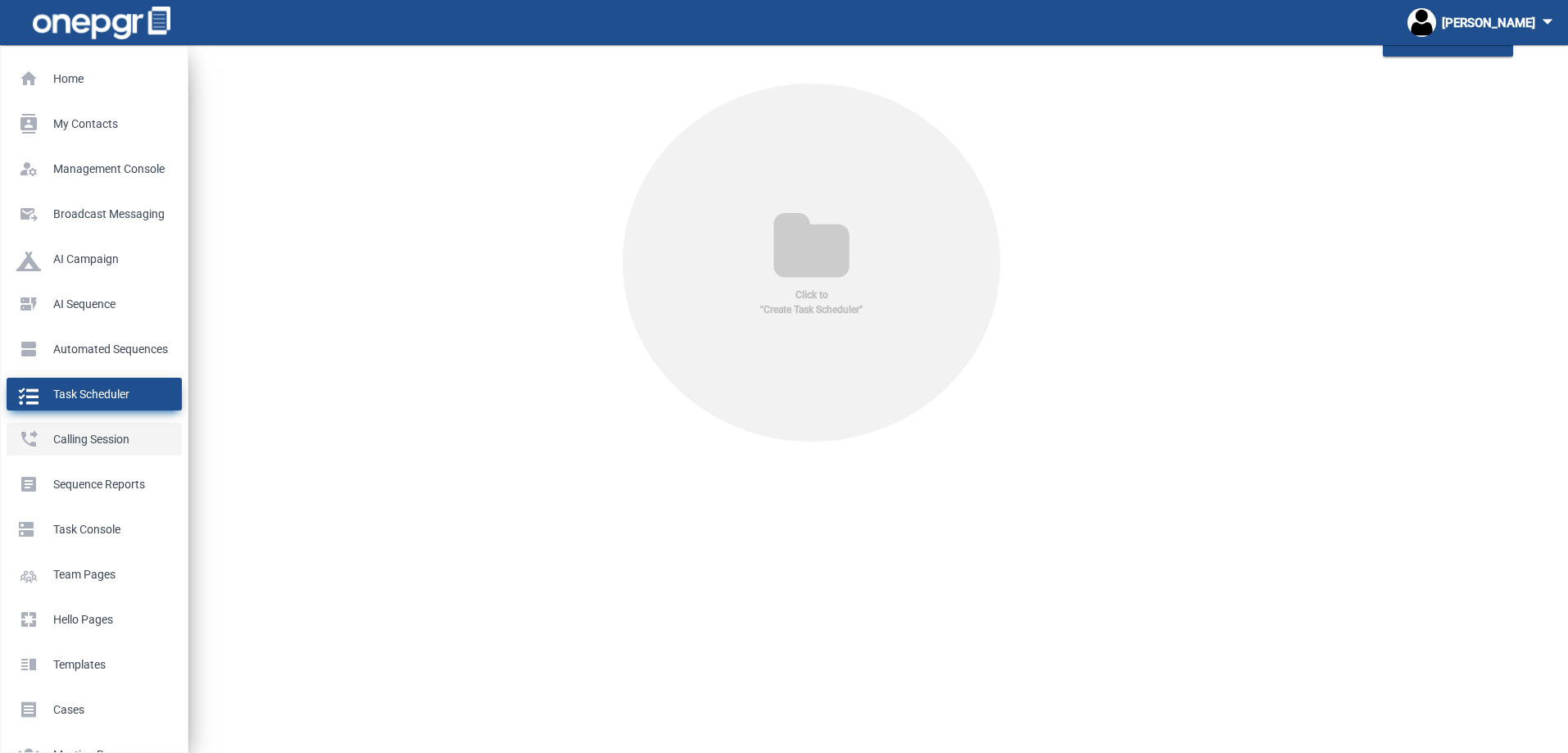
click at [65, 447] on p "Calling Session" at bounding box center [91, 439] width 149 height 25
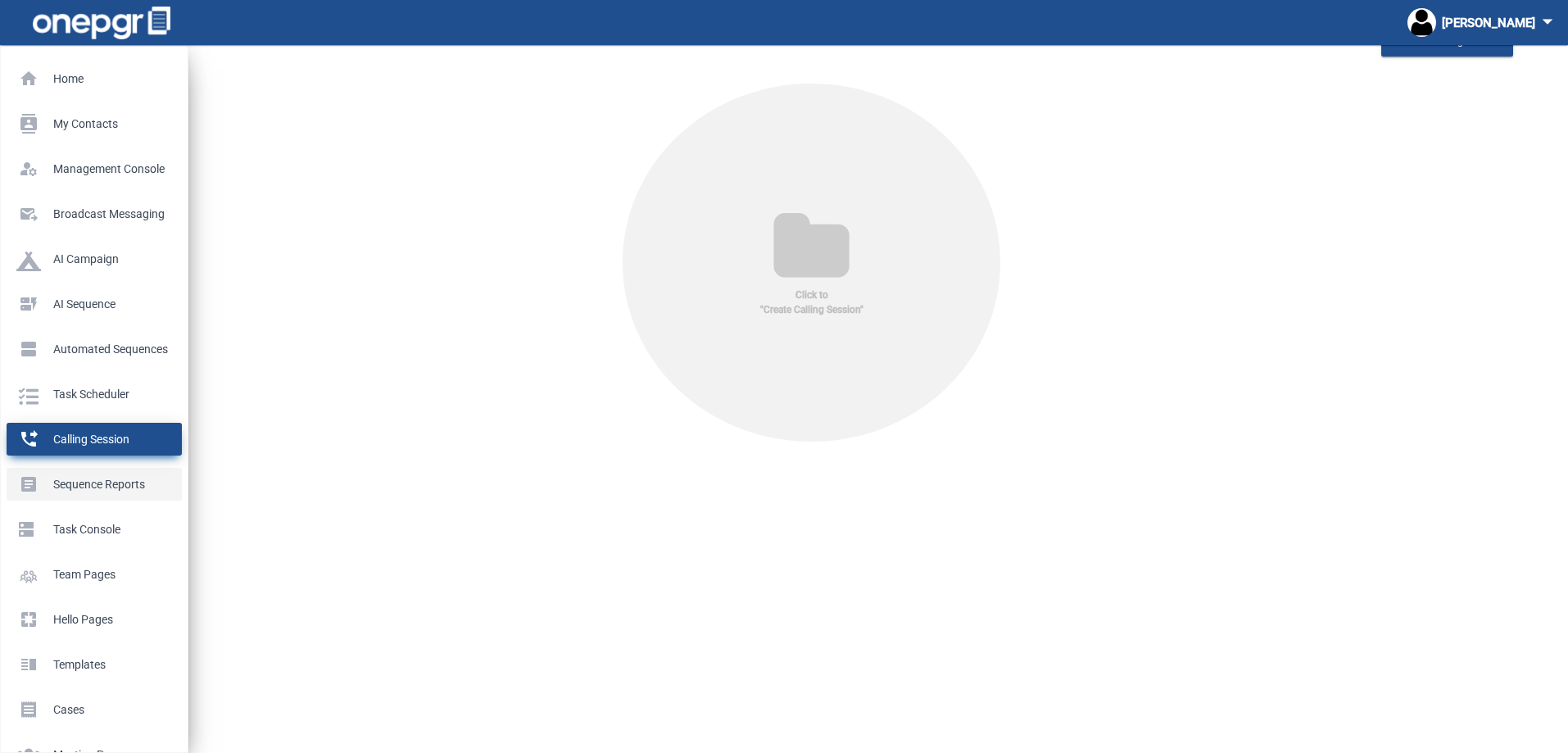
click at [67, 488] on p "Sequence Reports" at bounding box center [91, 484] width 149 height 25
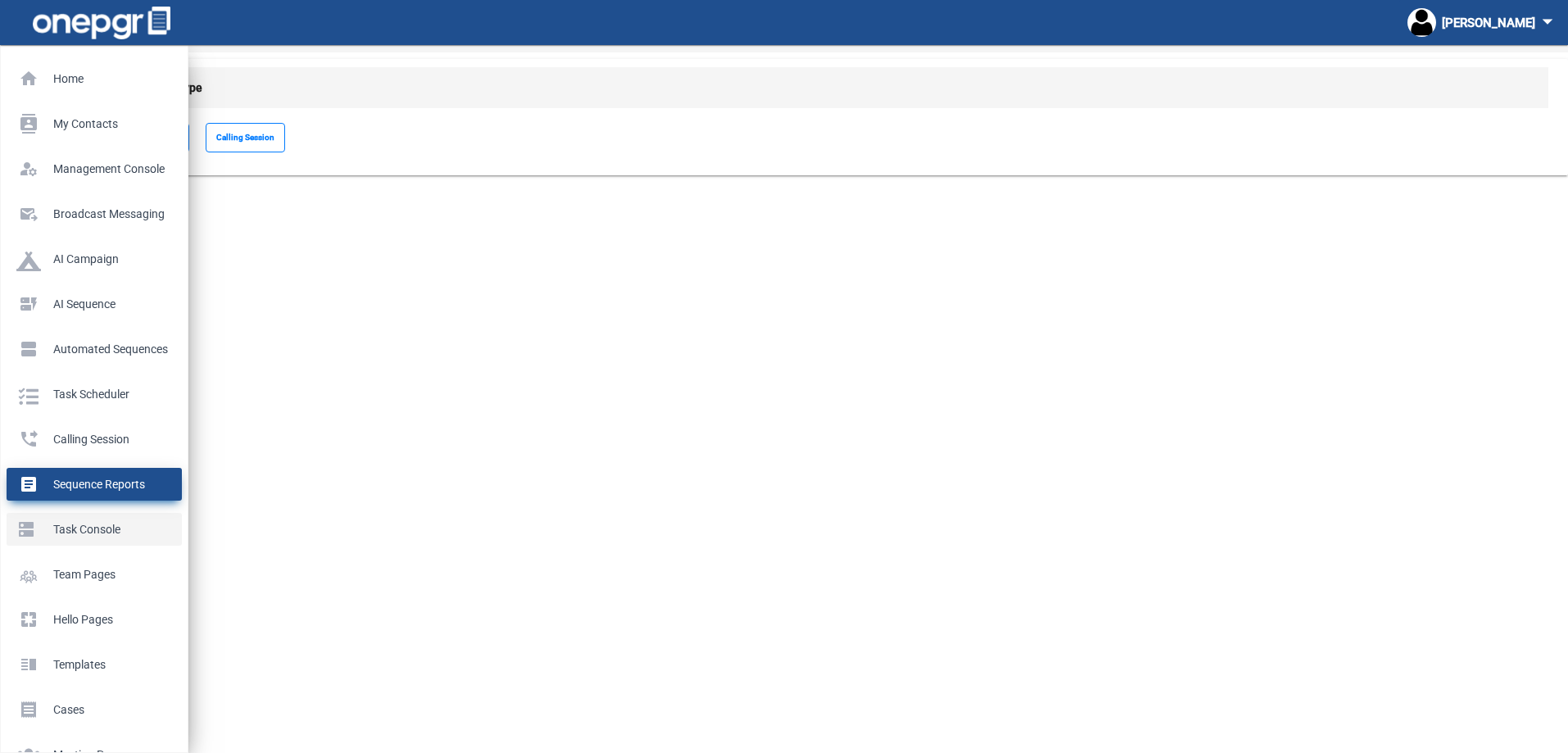
click at [70, 522] on p "Task Console" at bounding box center [91, 529] width 149 height 25
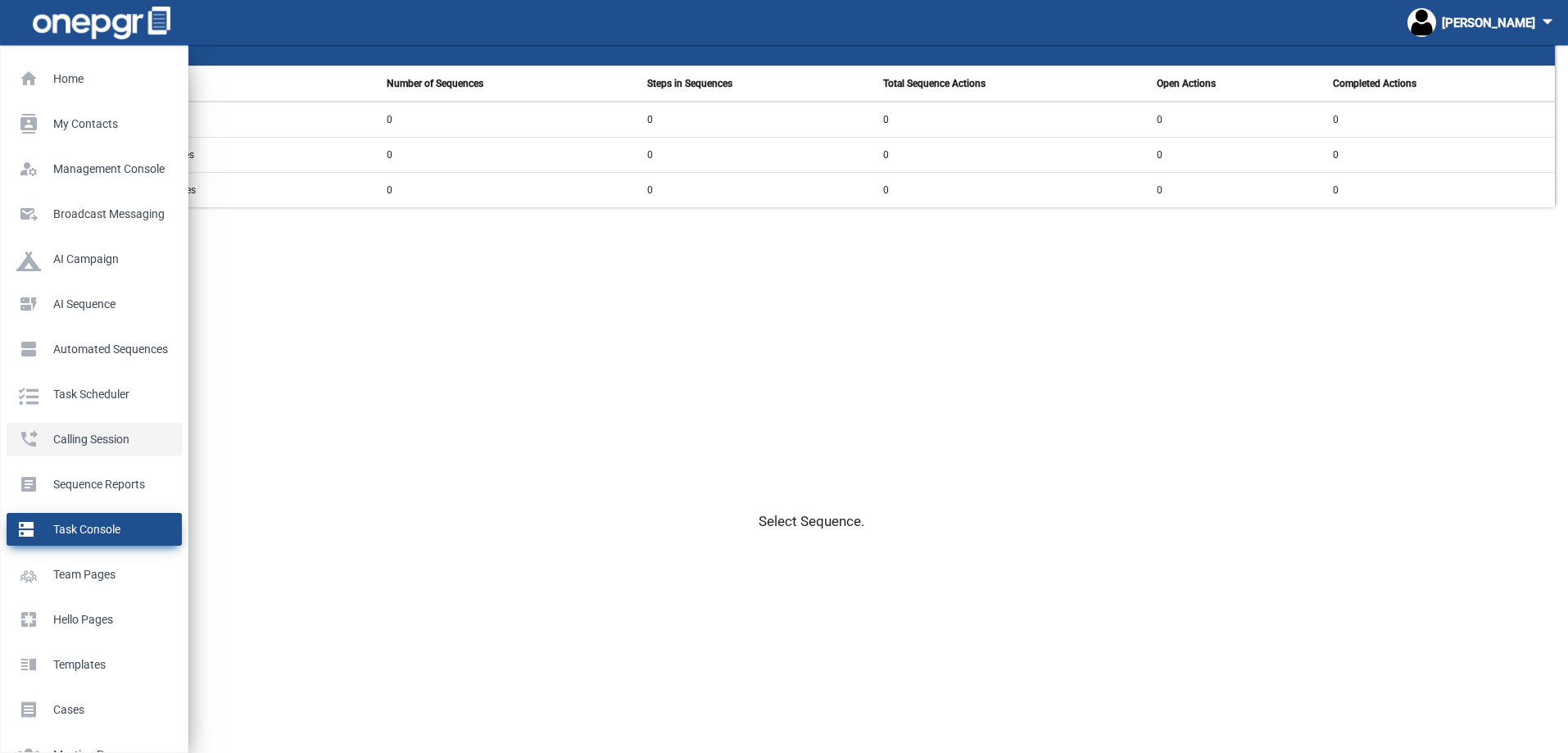
click at [84, 453] on link "phone_forwarded Calling Session" at bounding box center [94, 440] width 175 height 33
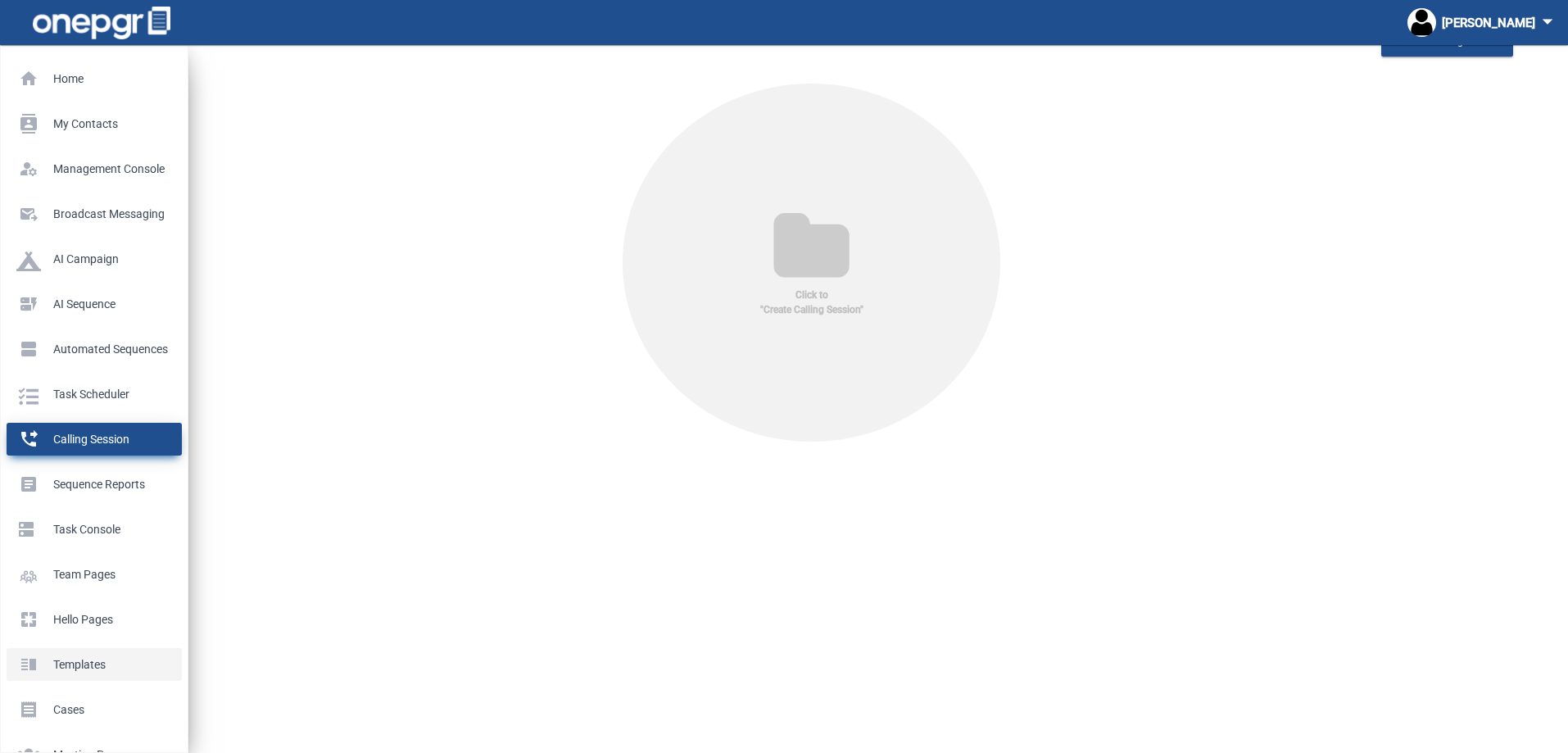
click at [102, 653] on p "Templates" at bounding box center [91, 665] width 149 height 25
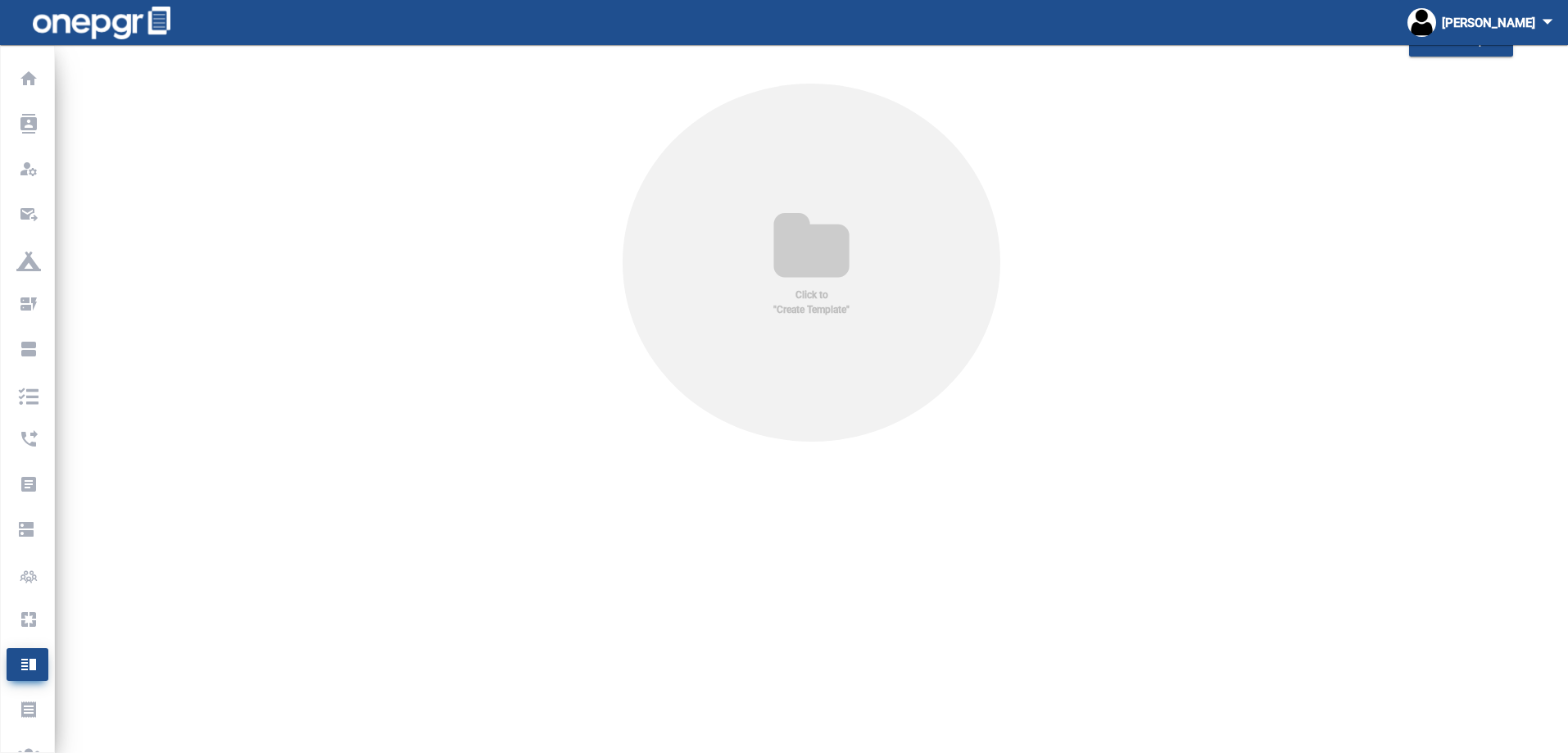
click at [795, 238] on icon at bounding box center [812, 248] width 129 height 78
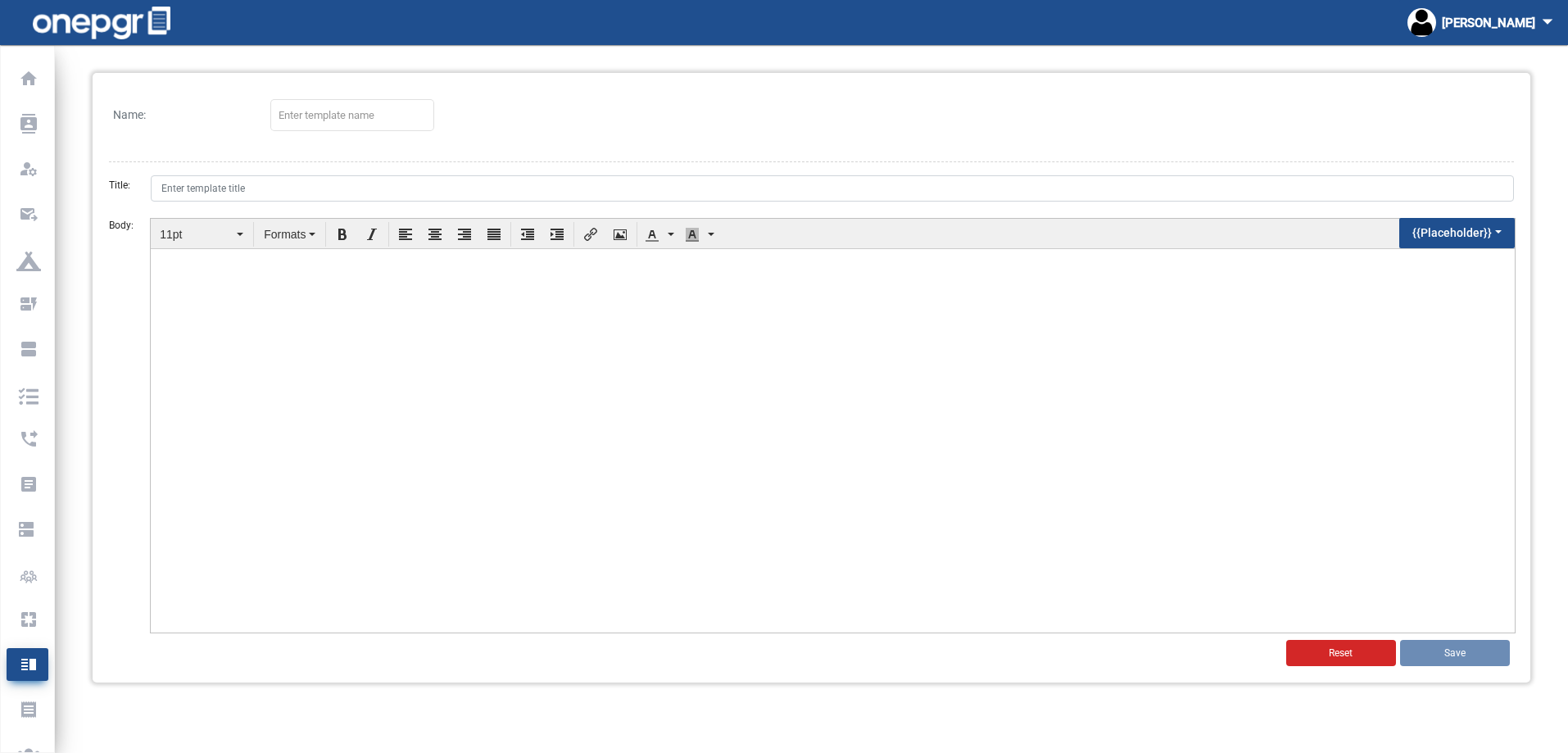
click at [362, 156] on div "Name: Title: Body: 11pt Formats {{Placeholder}} Reset Save" at bounding box center [811, 378] width 1438 height 610
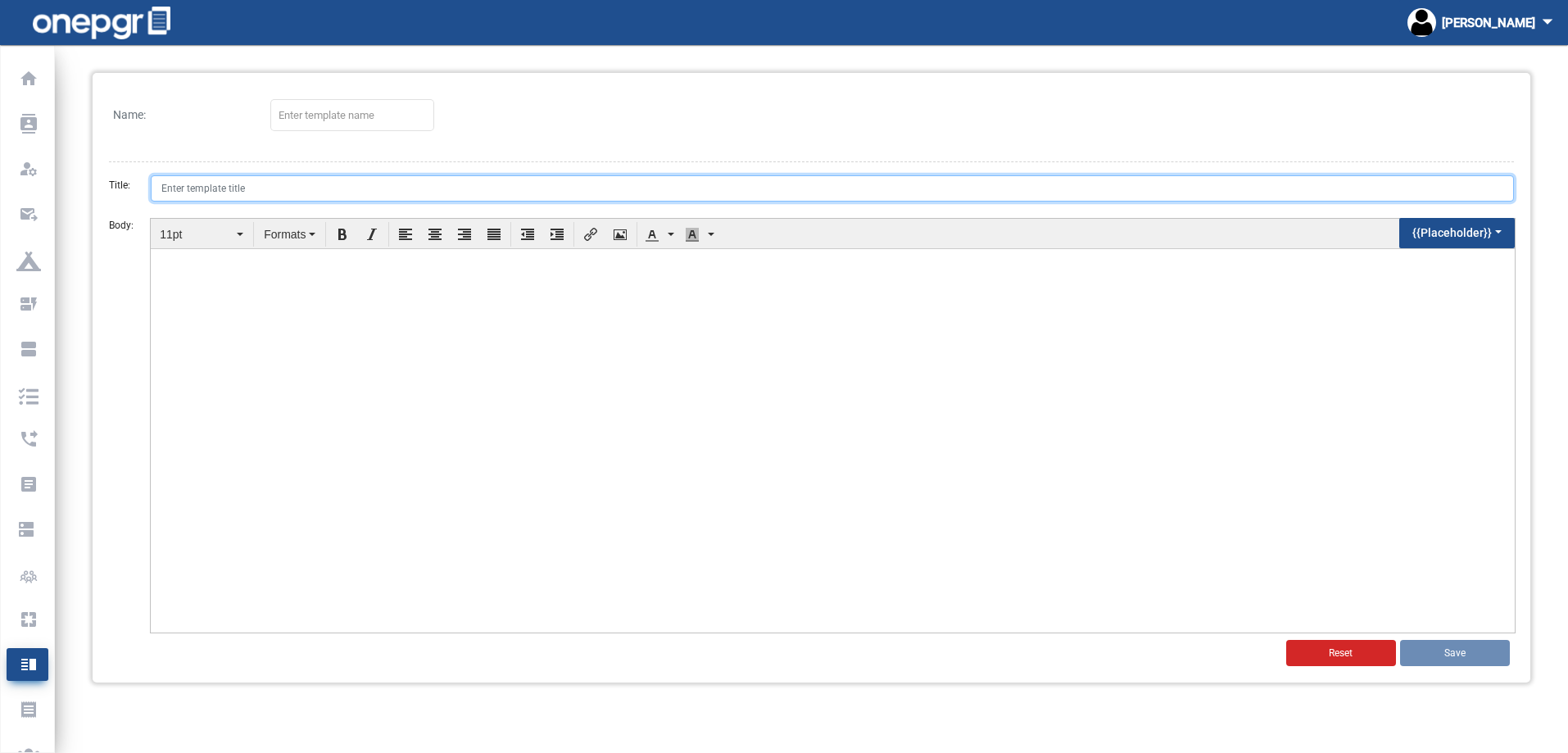
click at [362, 182] on input "Title:" at bounding box center [833, 188] width 1363 height 26
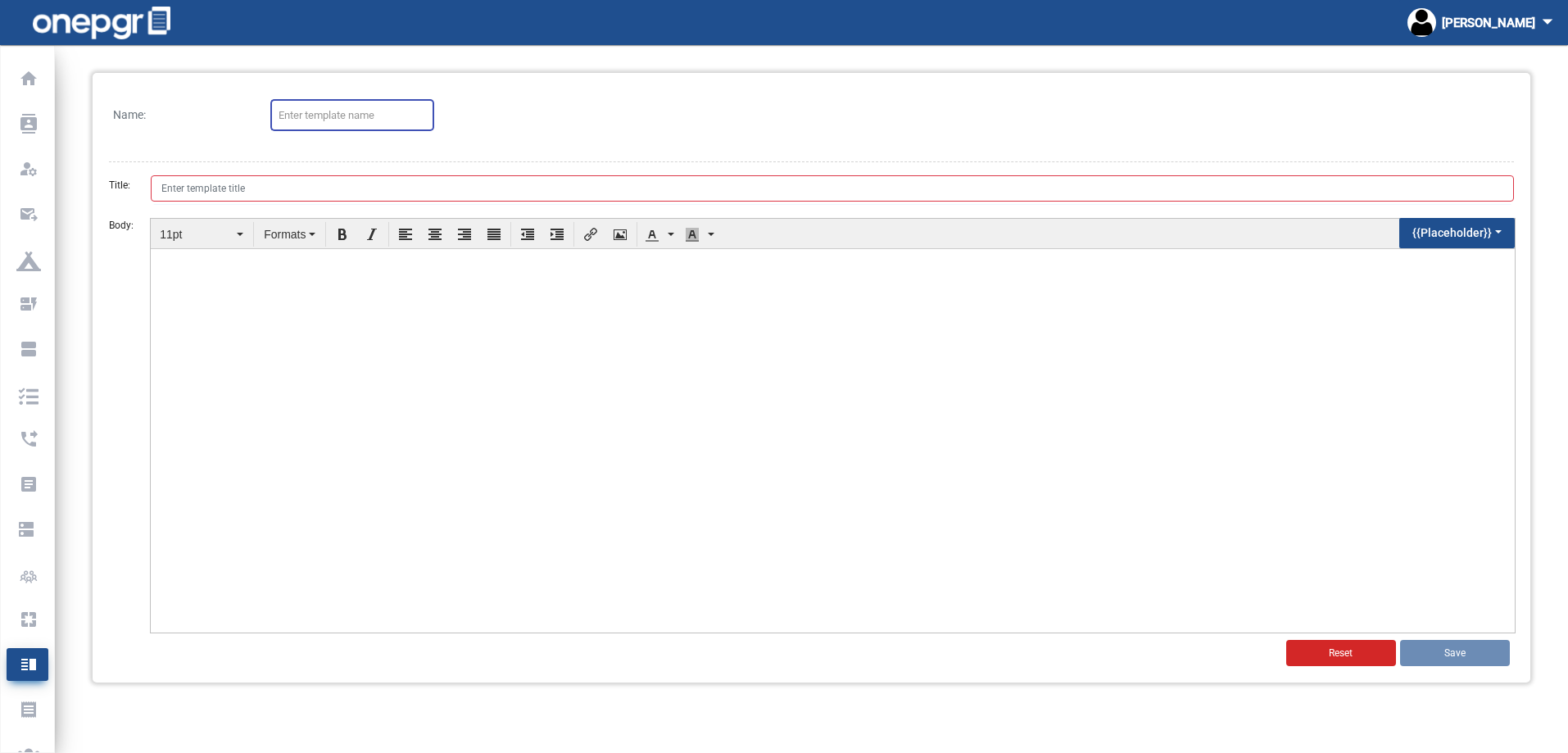
click at [365, 118] on input at bounding box center [352, 115] width 147 height 12
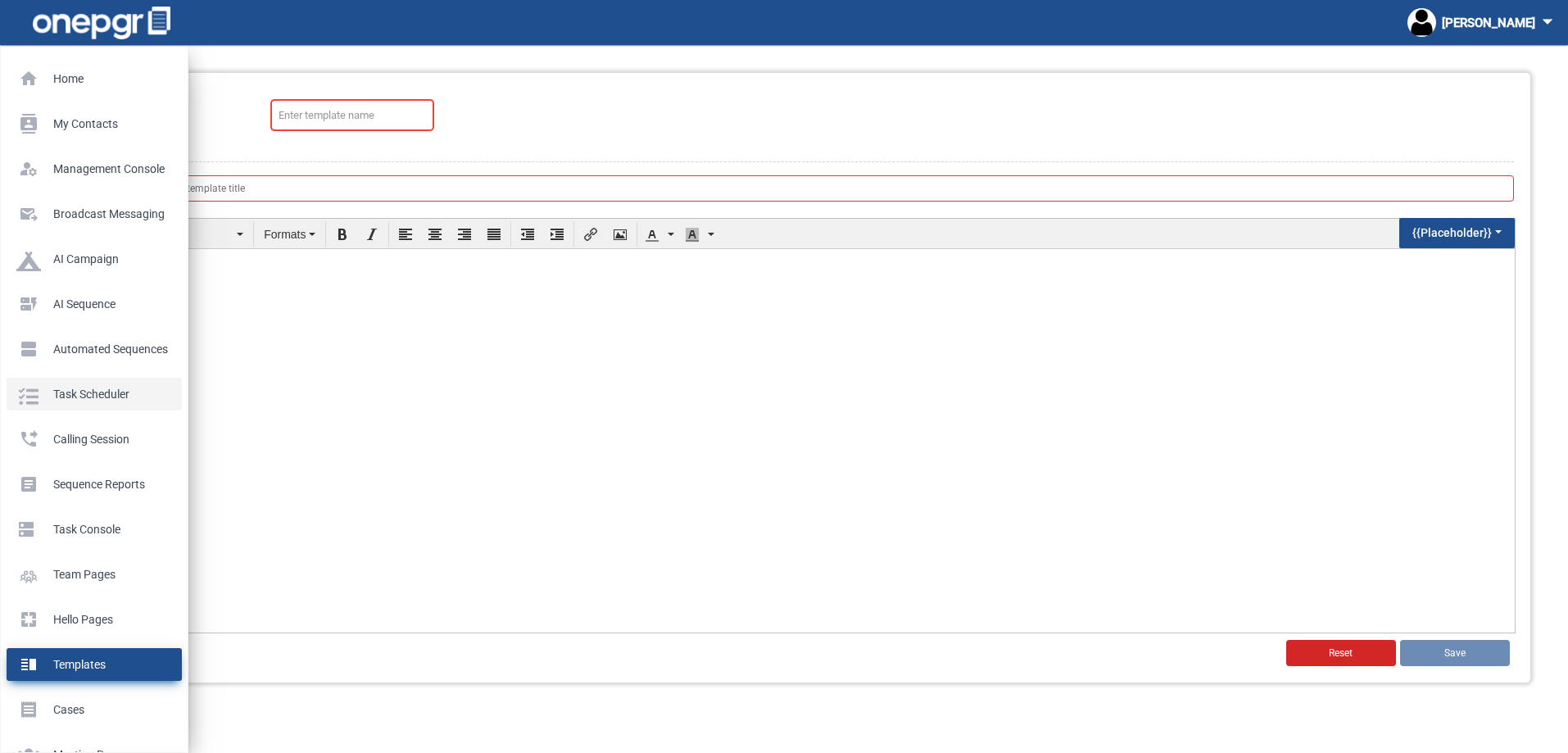
click at [84, 395] on p "Task Scheduler" at bounding box center [91, 394] width 149 height 25
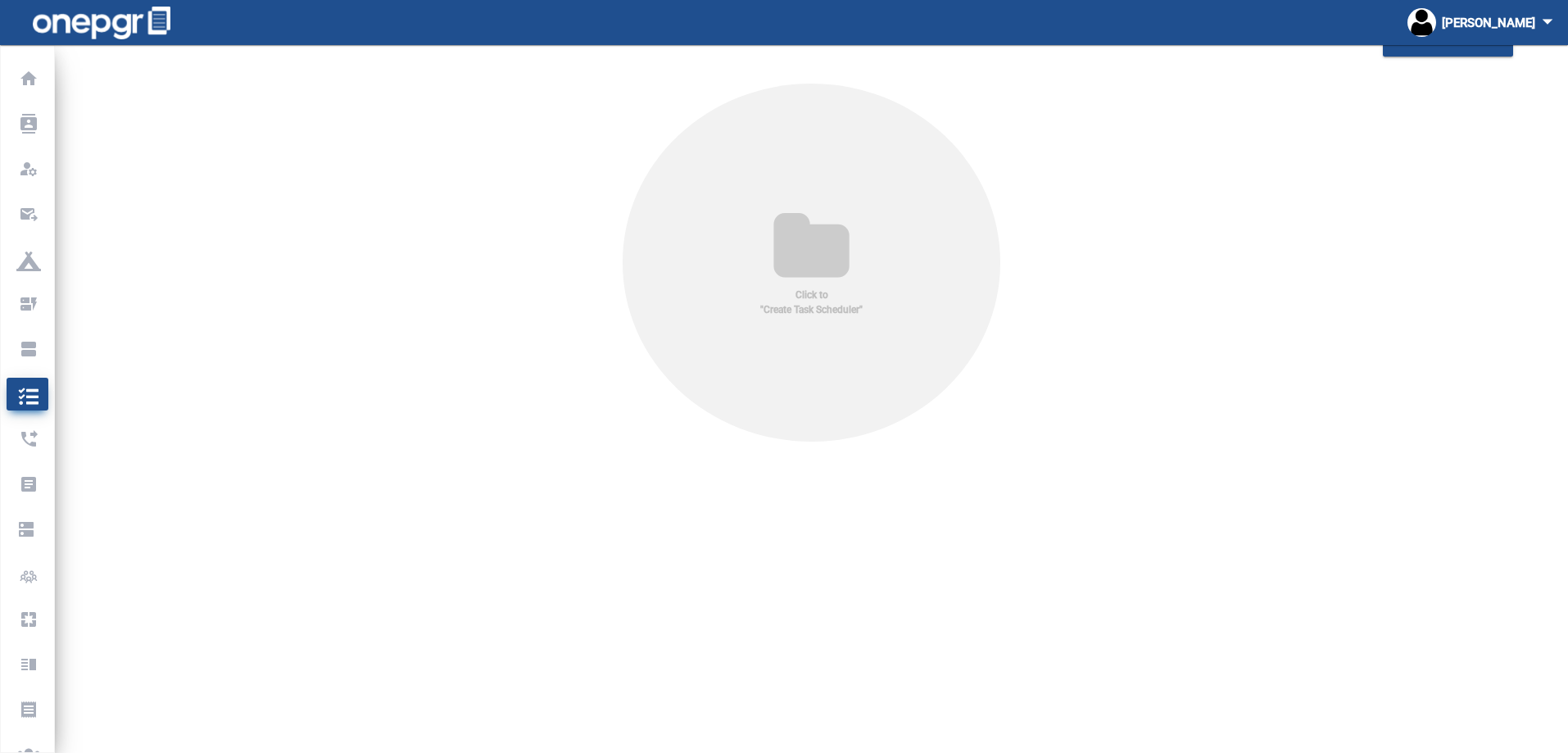
click at [772, 253] on icon at bounding box center [812, 248] width 129 height 78
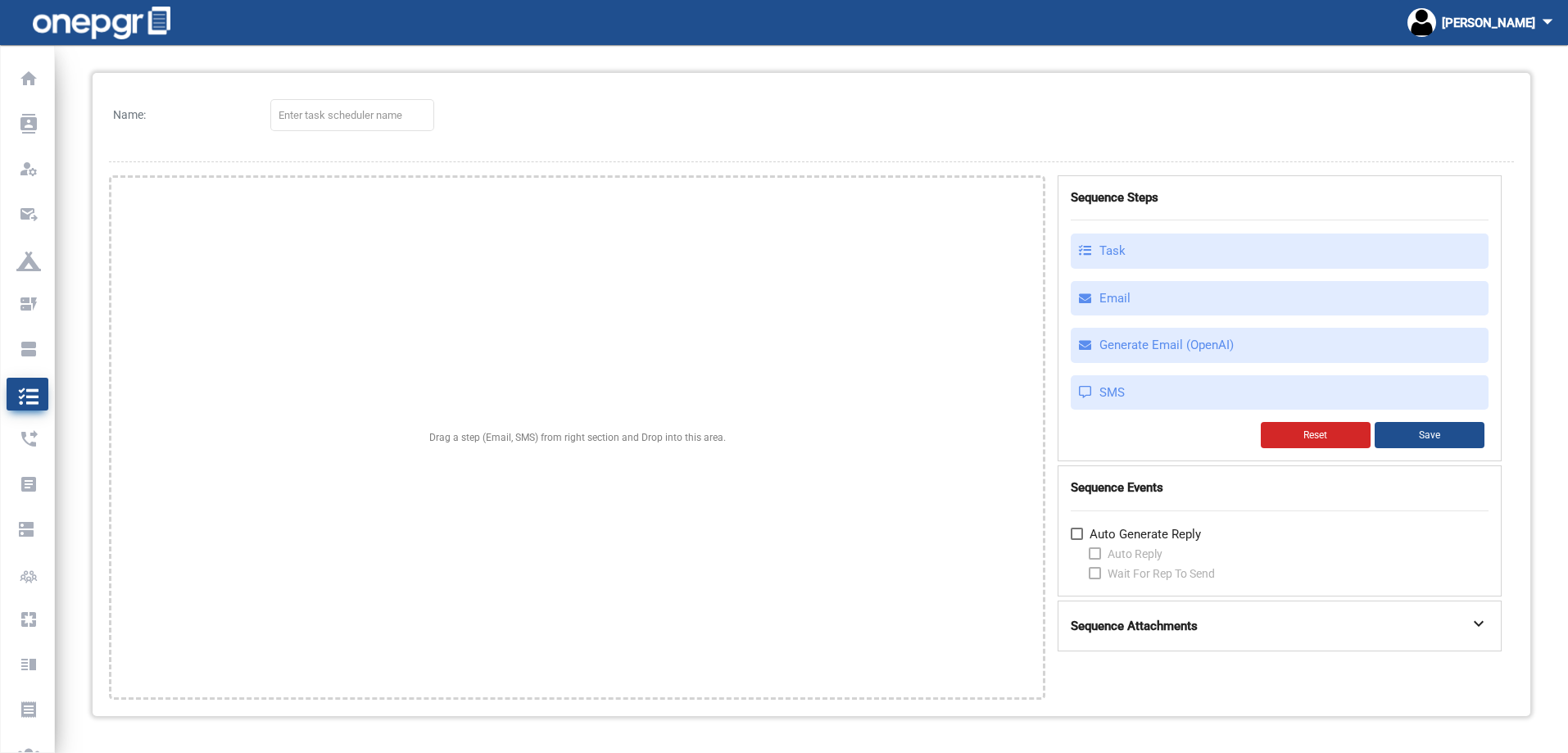
click at [1199, 610] on div "Sequence Attachments expand_more" at bounding box center [1280, 627] width 444 height 52
click at [1197, 627] on strong "Sequence Attachments" at bounding box center [1134, 627] width 127 height 18
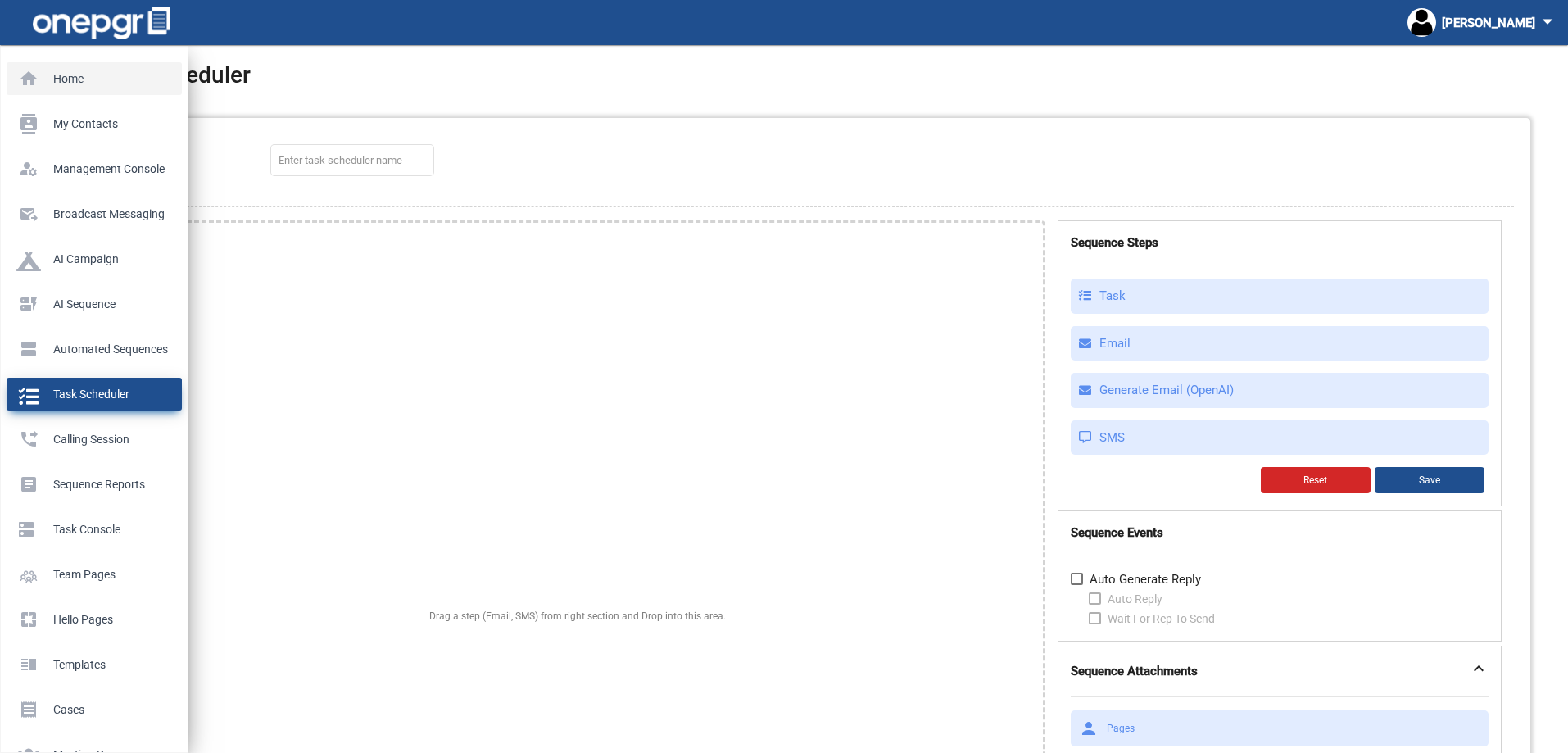
click at [82, 77] on p "Home" at bounding box center [91, 78] width 149 height 25
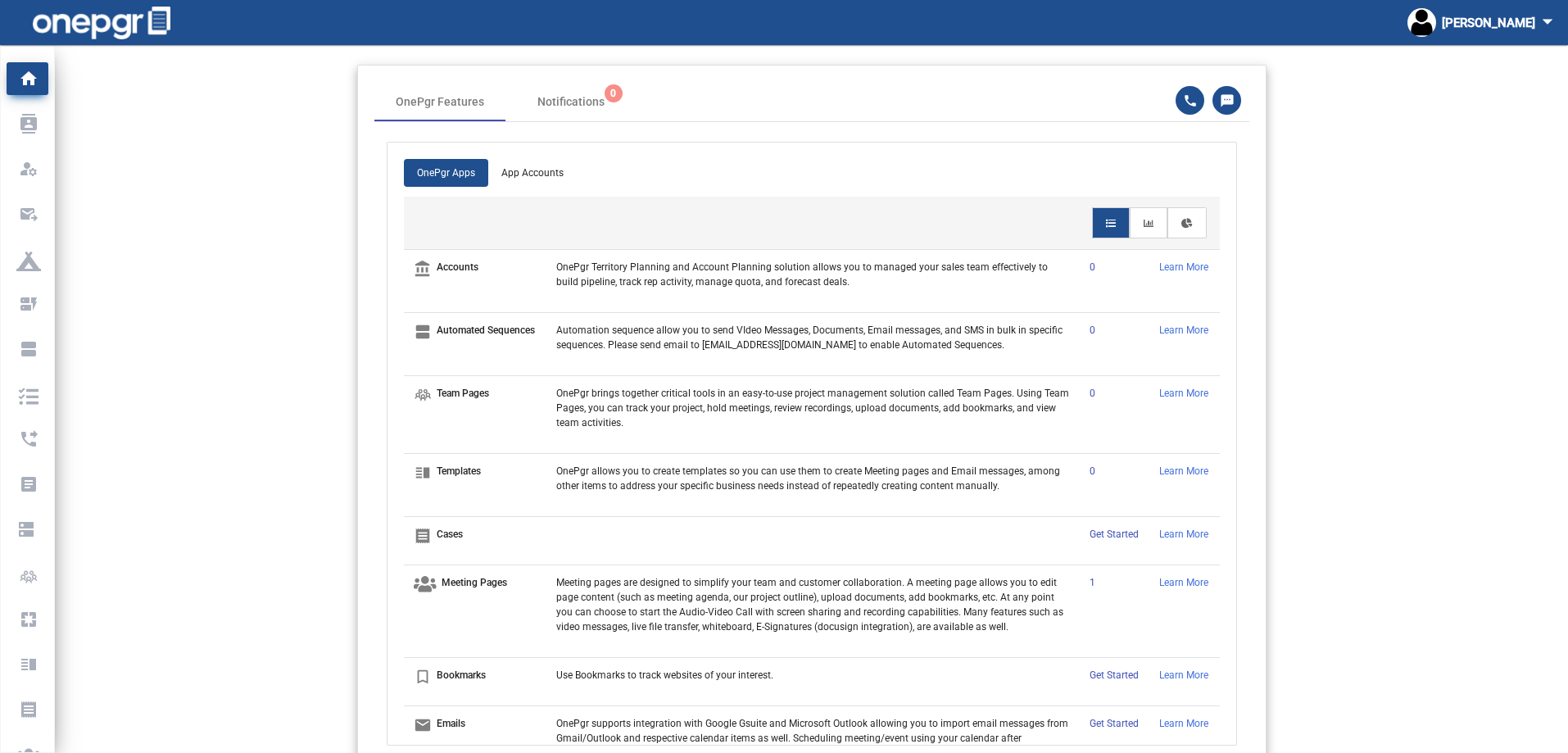
click at [523, 167] on link "App Accounts" at bounding box center [532, 173] width 88 height 28
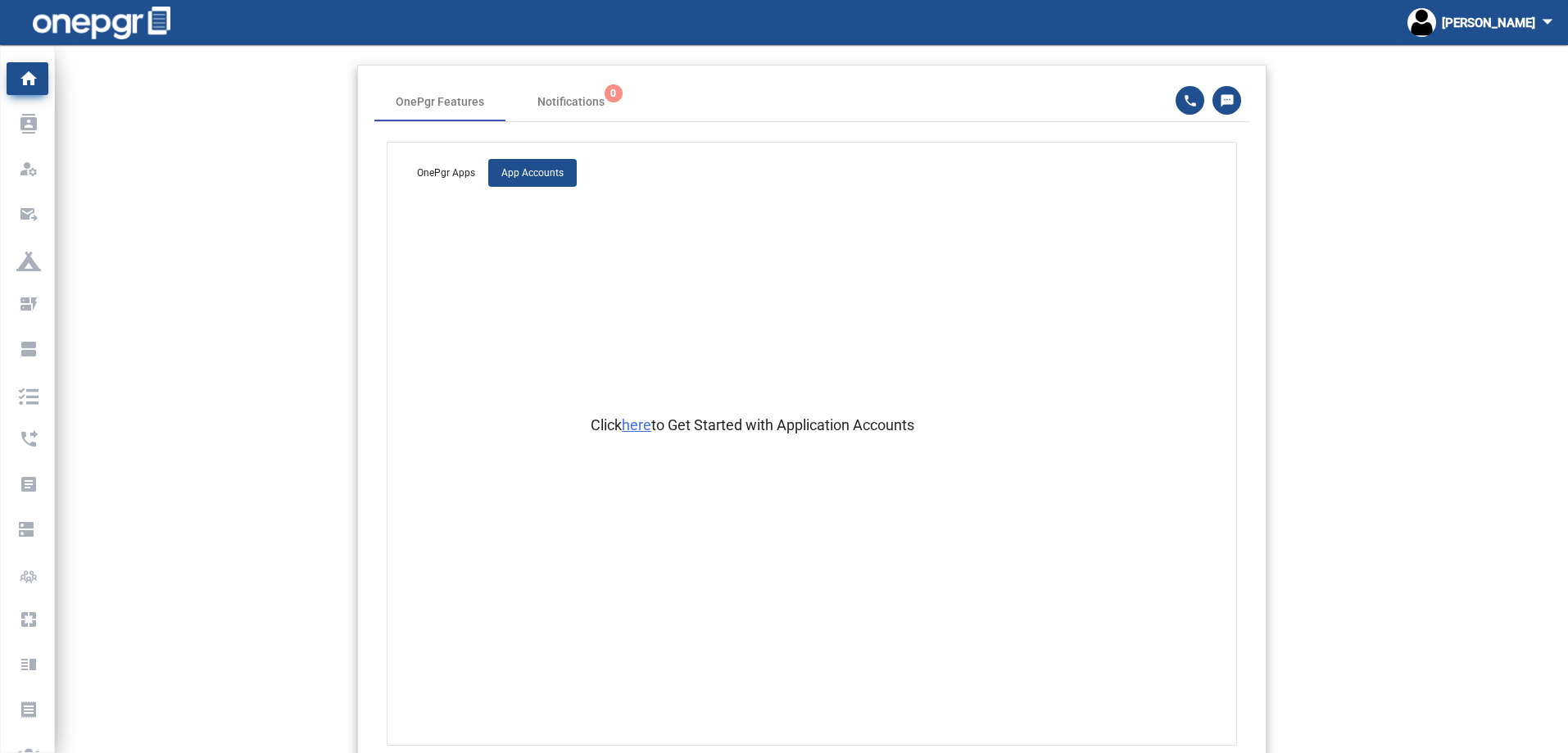
click at [629, 424] on span "here" at bounding box center [637, 425] width 29 height 18
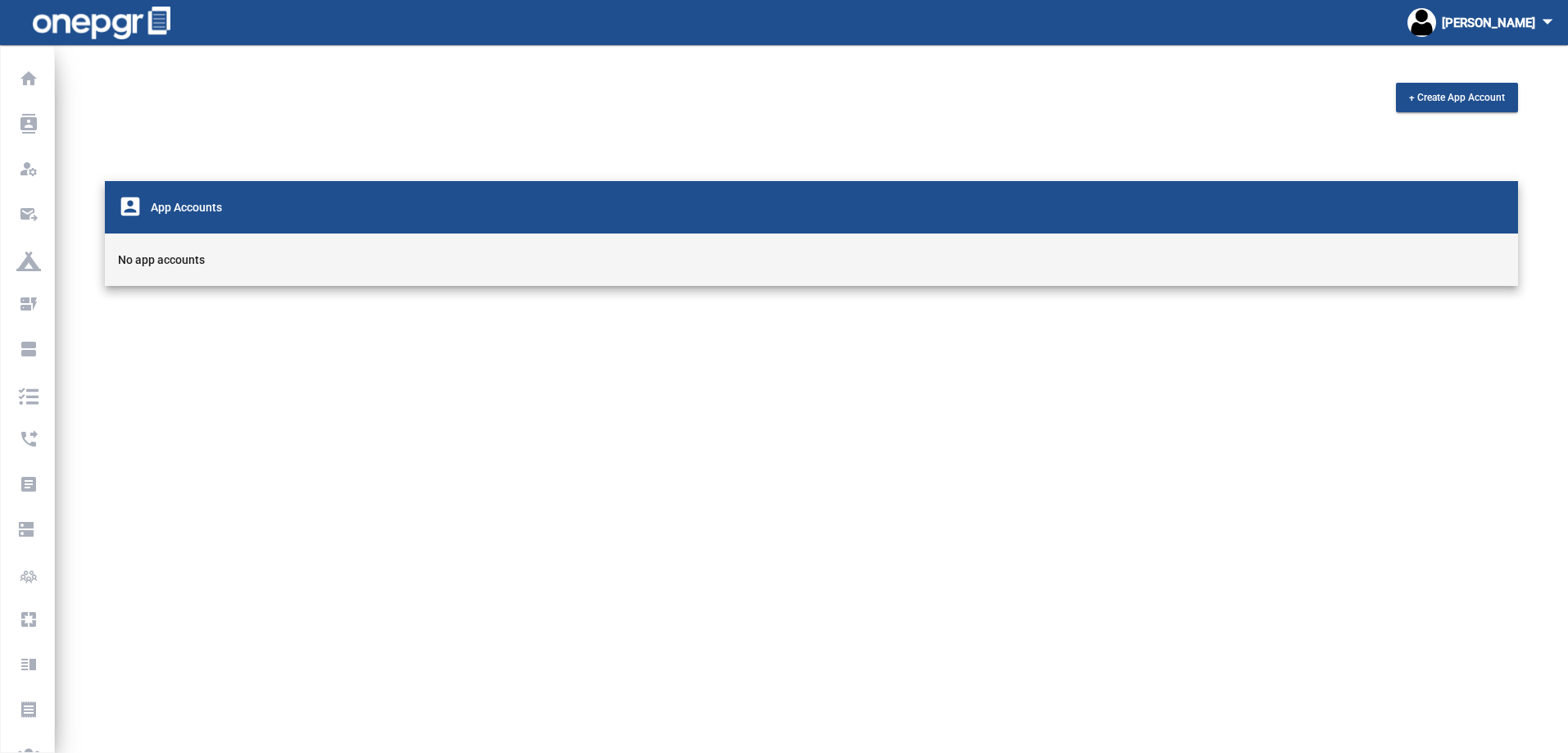
click at [183, 253] on mat-toolbar "No app accounts" at bounding box center [812, 259] width 1413 height 53
click at [1455, 107] on button "+ Create App Account" at bounding box center [1457, 98] width 122 height 29
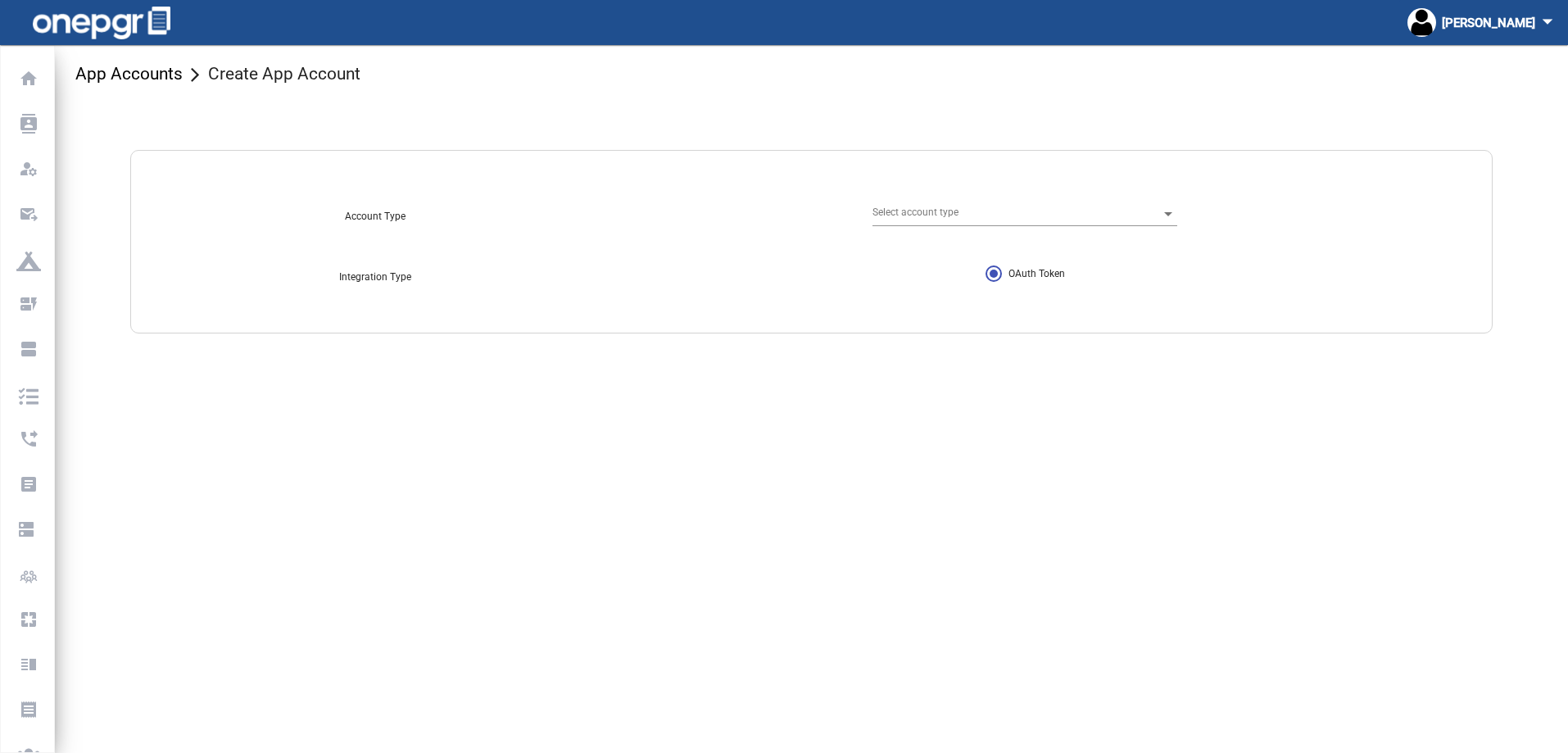
click at [965, 209] on span at bounding box center [1016, 215] width 285 height 11
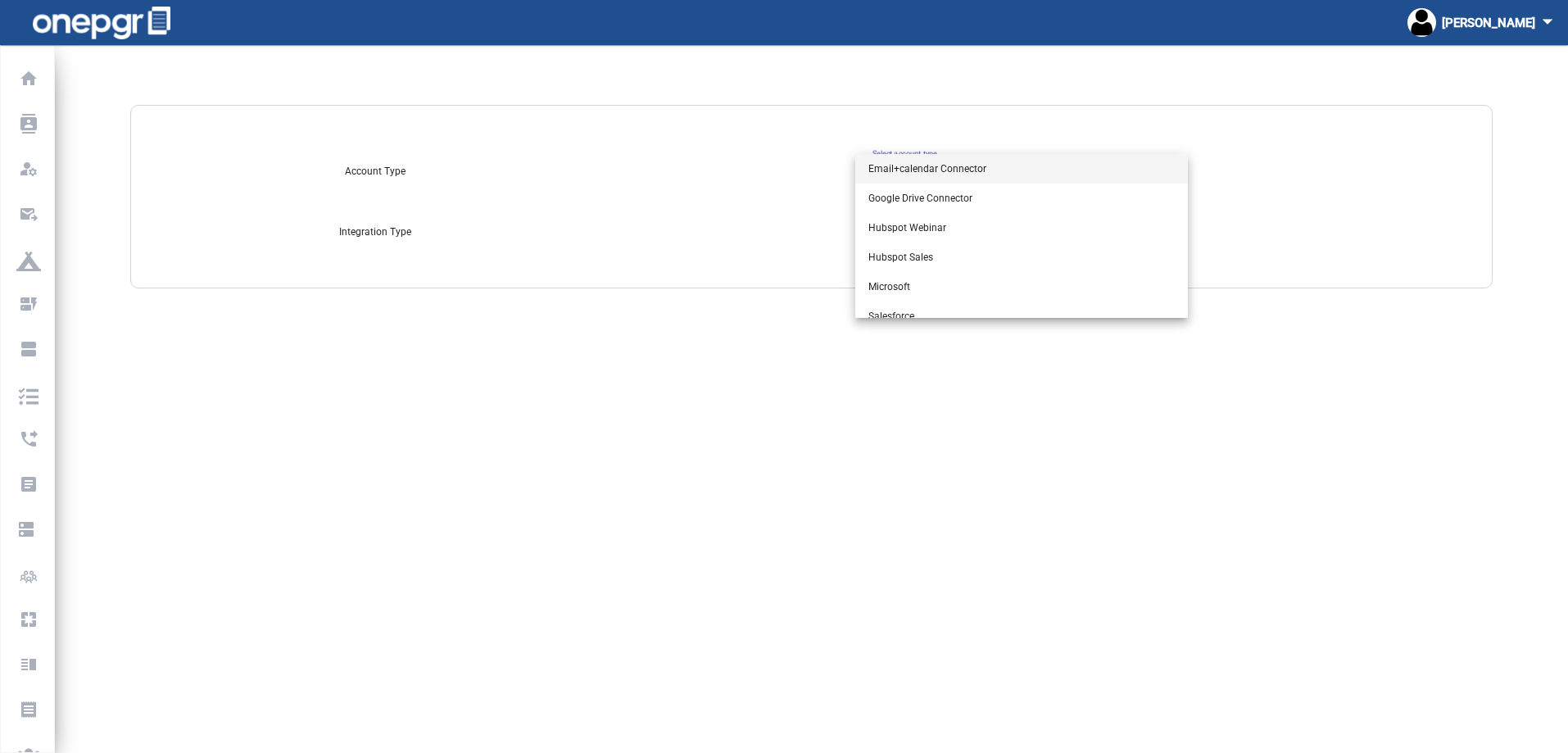
click at [571, 327] on div at bounding box center [784, 376] width 1568 height 753
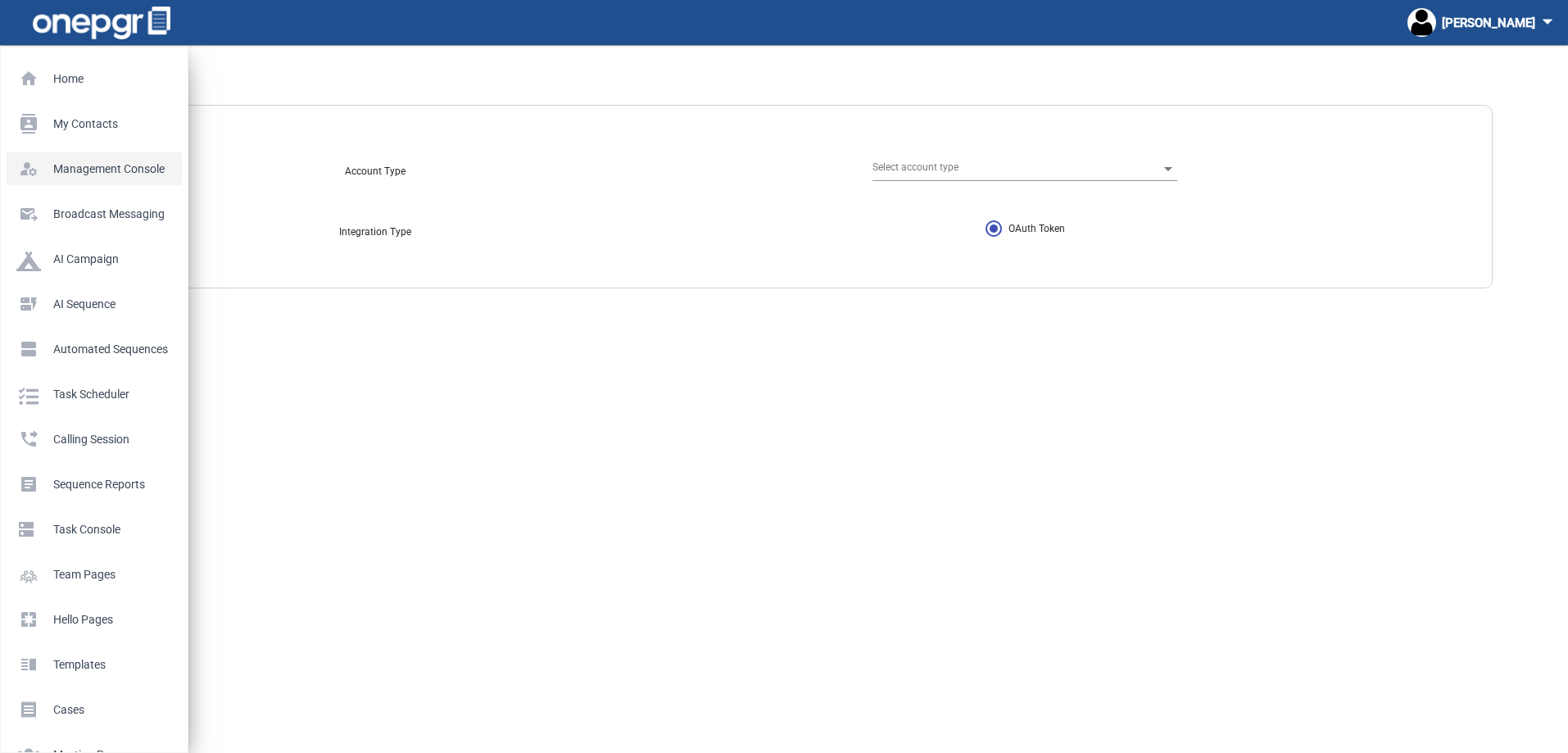
click at [80, 182] on link "manage_accounts Management Console" at bounding box center [94, 169] width 175 height 33
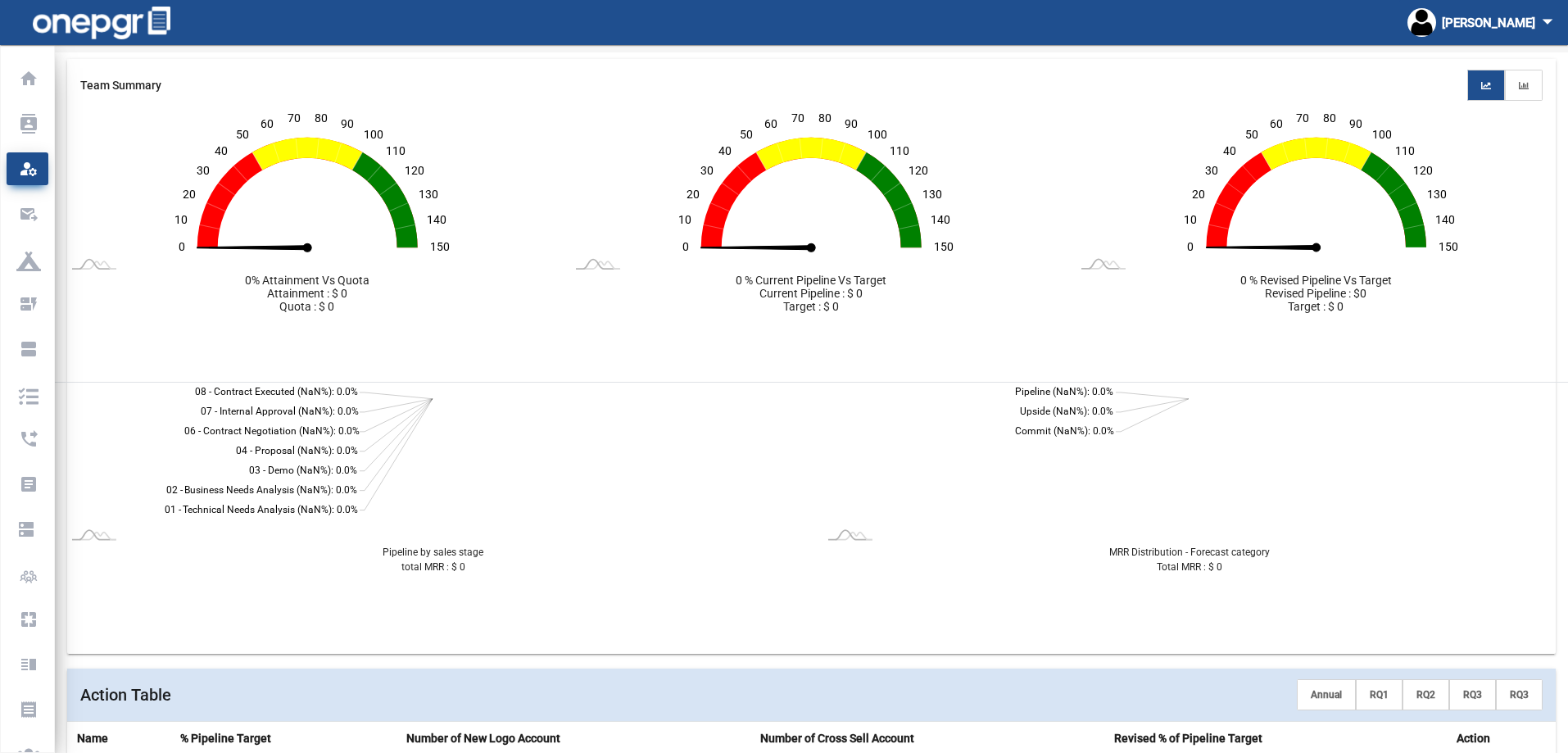
click at [520, 210] on rect at bounding box center [307, 192] width 455 height 137
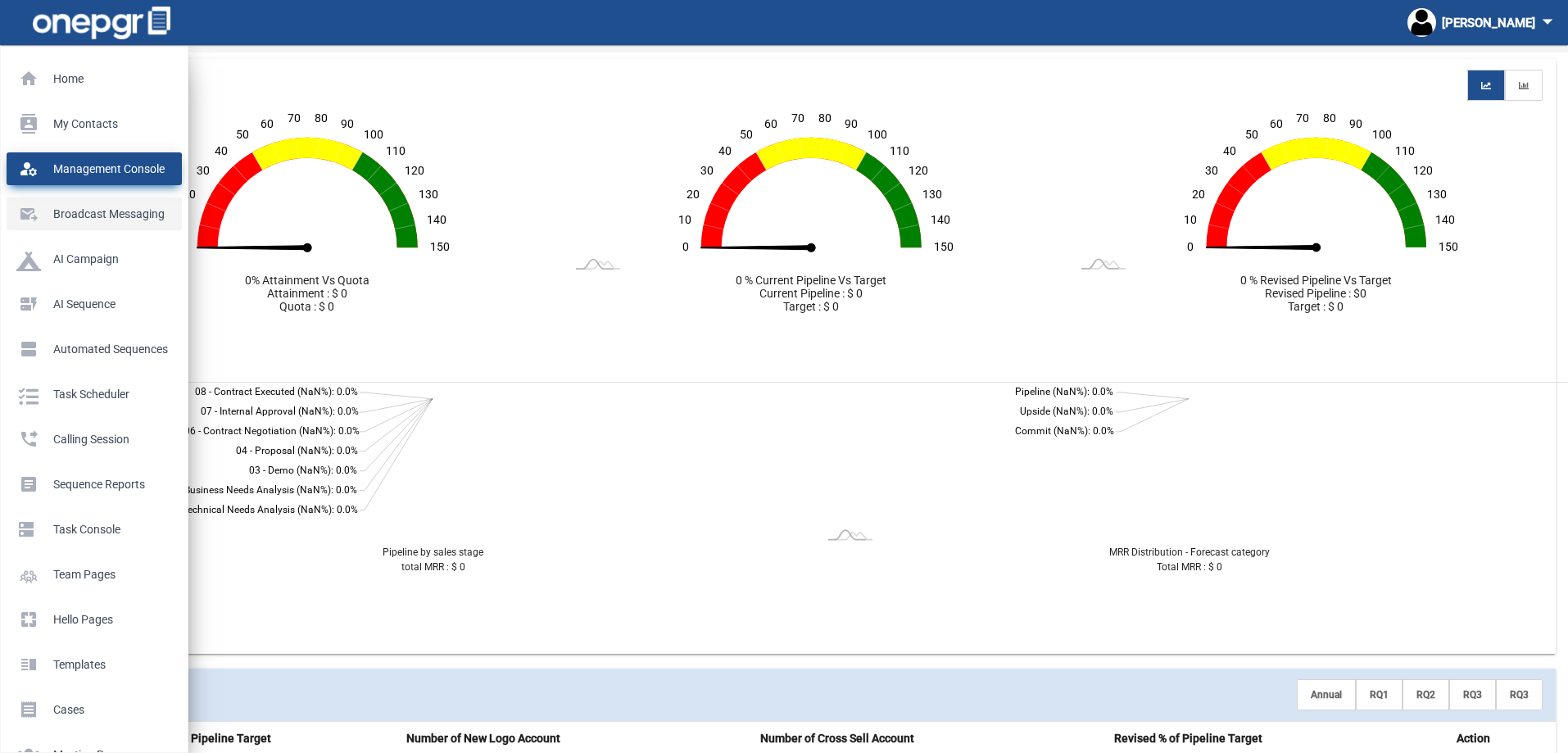
click at [34, 222] on p "Broadcast messaging" at bounding box center [91, 214] width 149 height 25
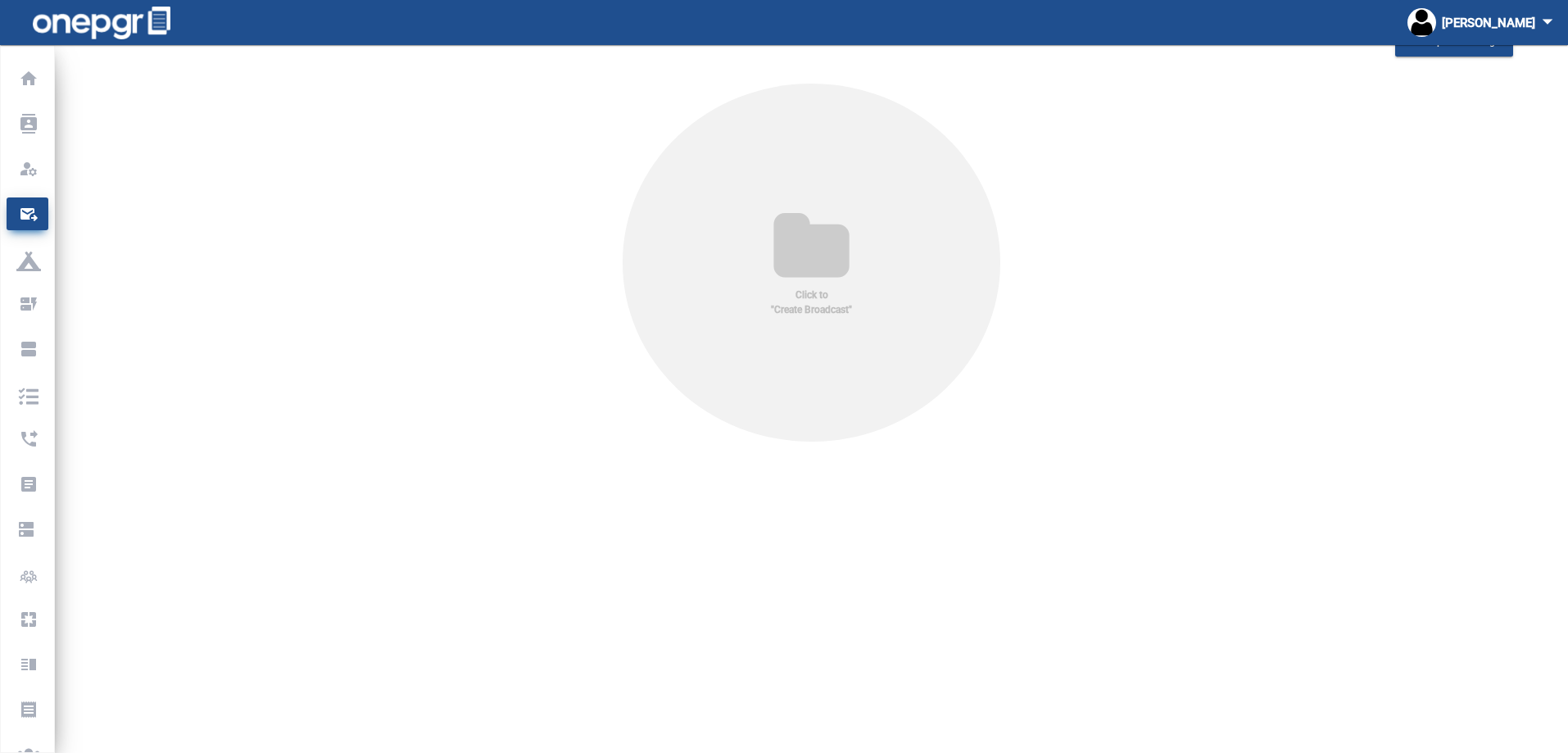
click at [844, 252] on icon at bounding box center [812, 248] width 129 height 78
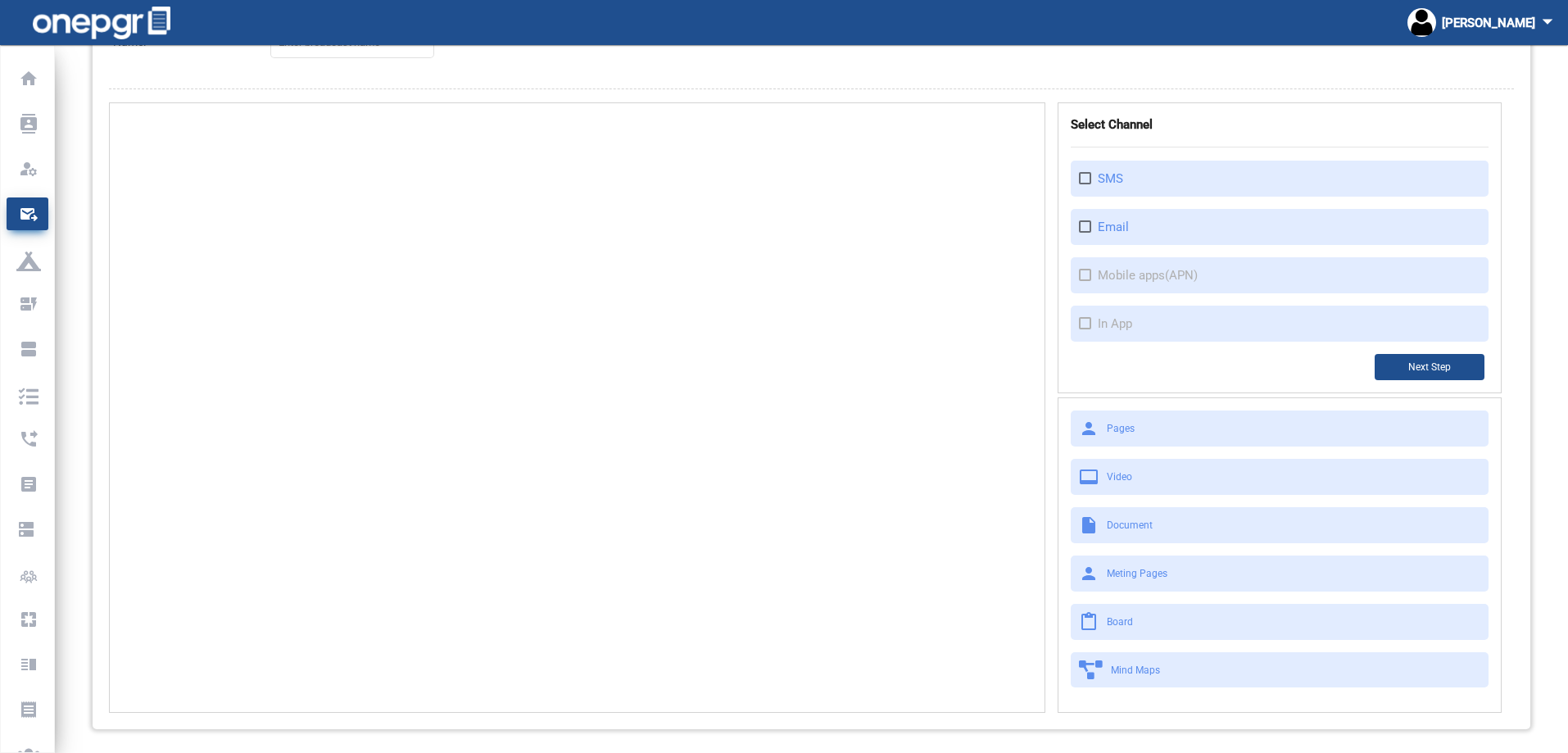
scroll to position [153, 0]
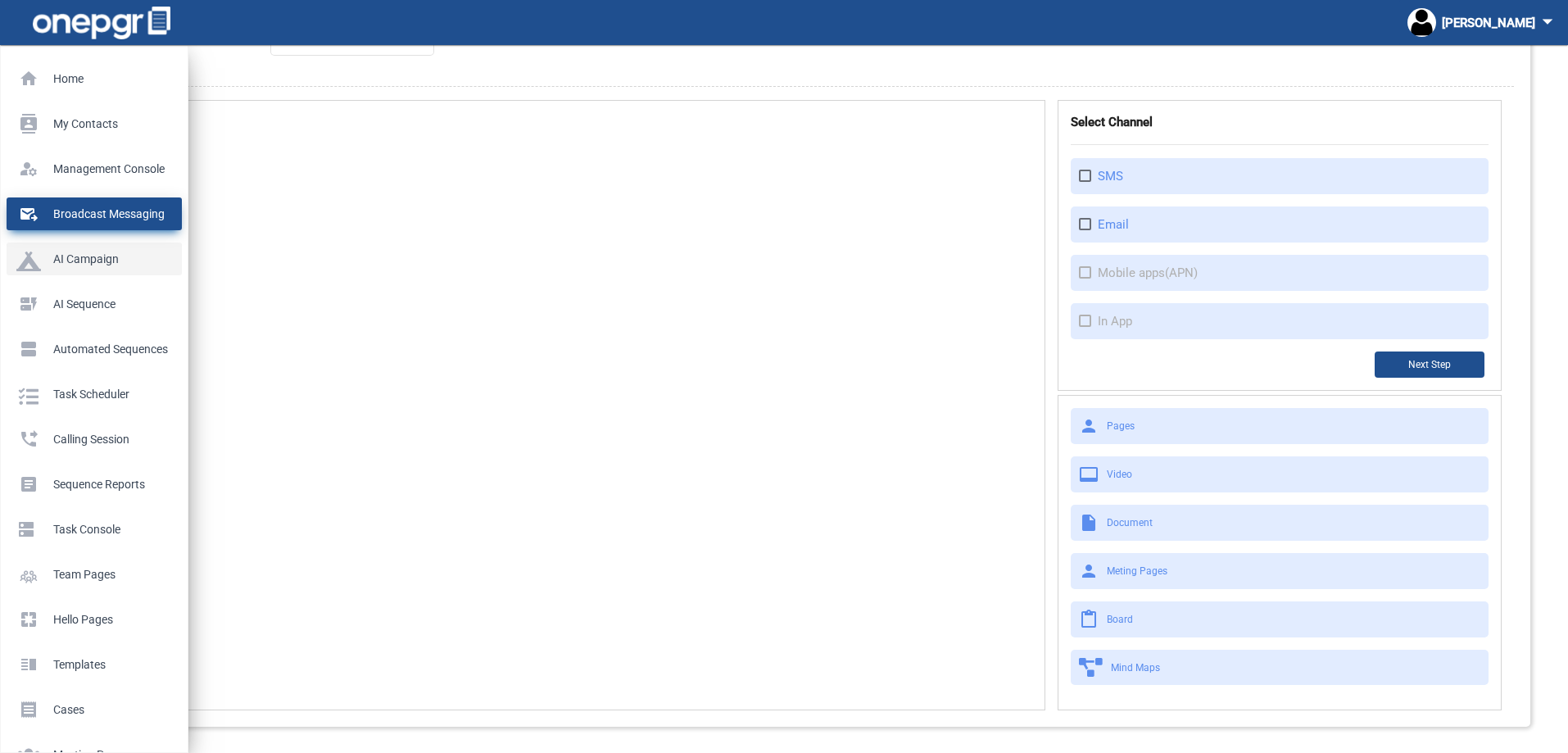
click at [51, 265] on p "AI Campaign" at bounding box center [91, 259] width 149 height 25
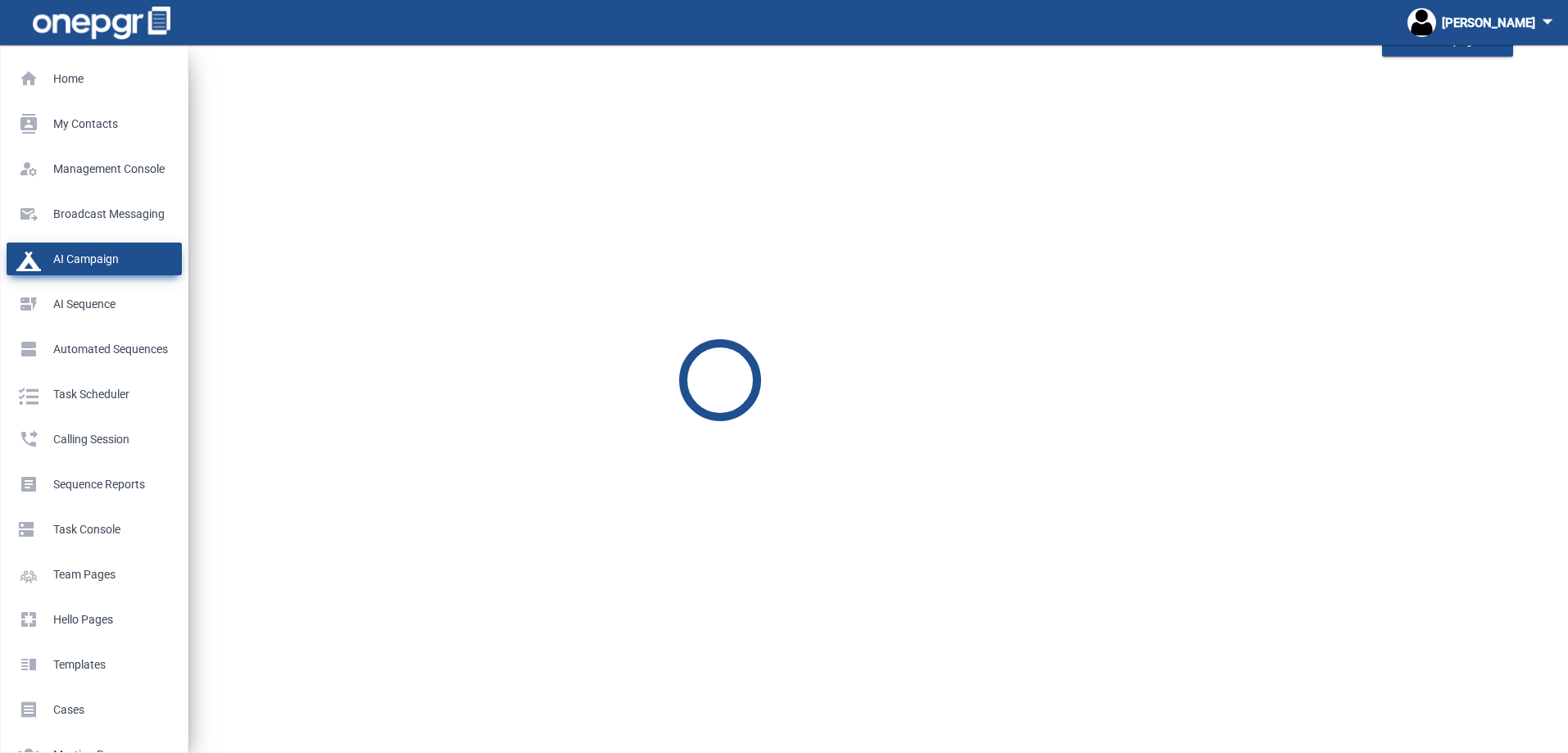
scroll to position [45, 0]
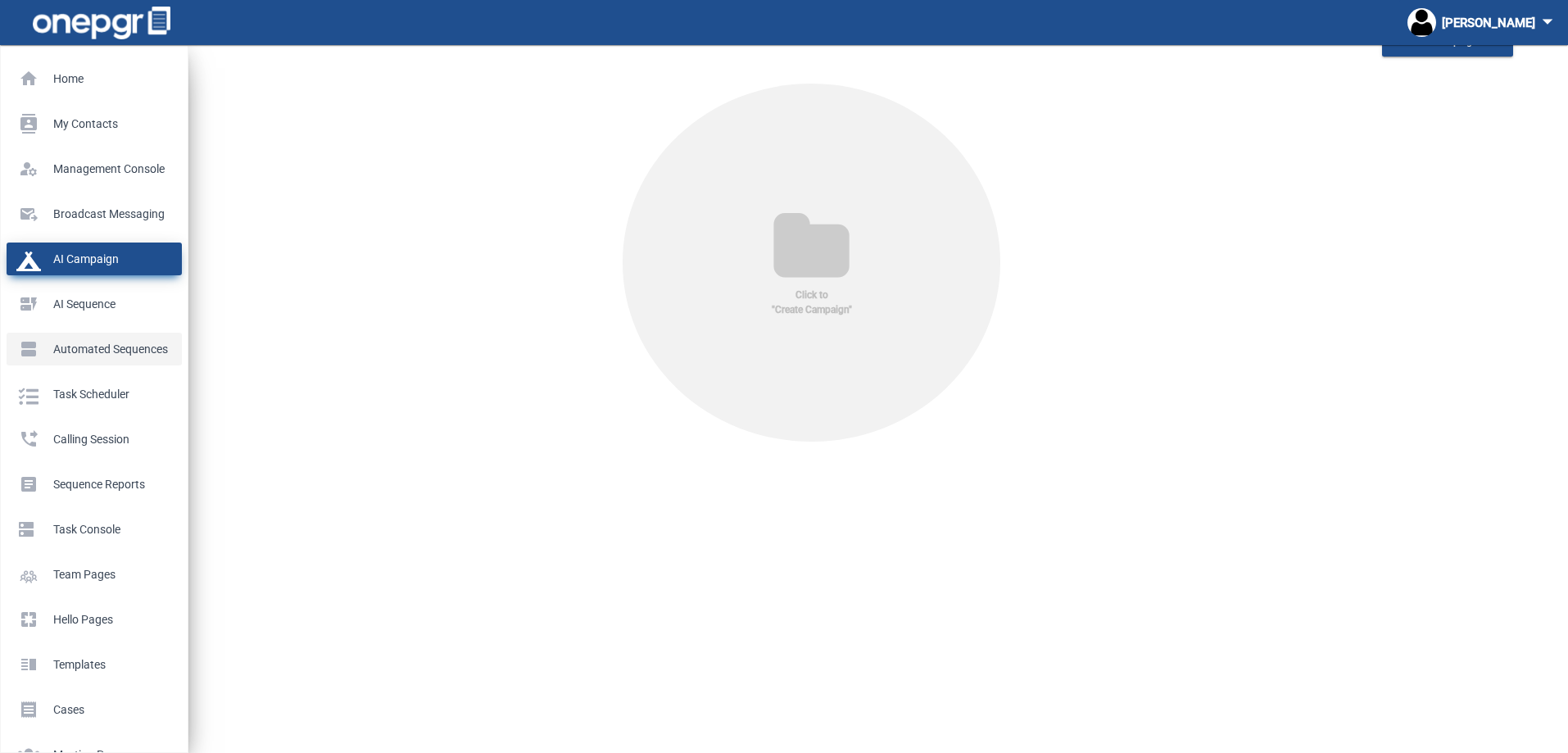
click at [64, 325] on li "view_agenda Automated Sequences" at bounding box center [94, 343] width 187 height 45
click at [72, 342] on p "Automated Sequences" at bounding box center [91, 348] width 149 height 25
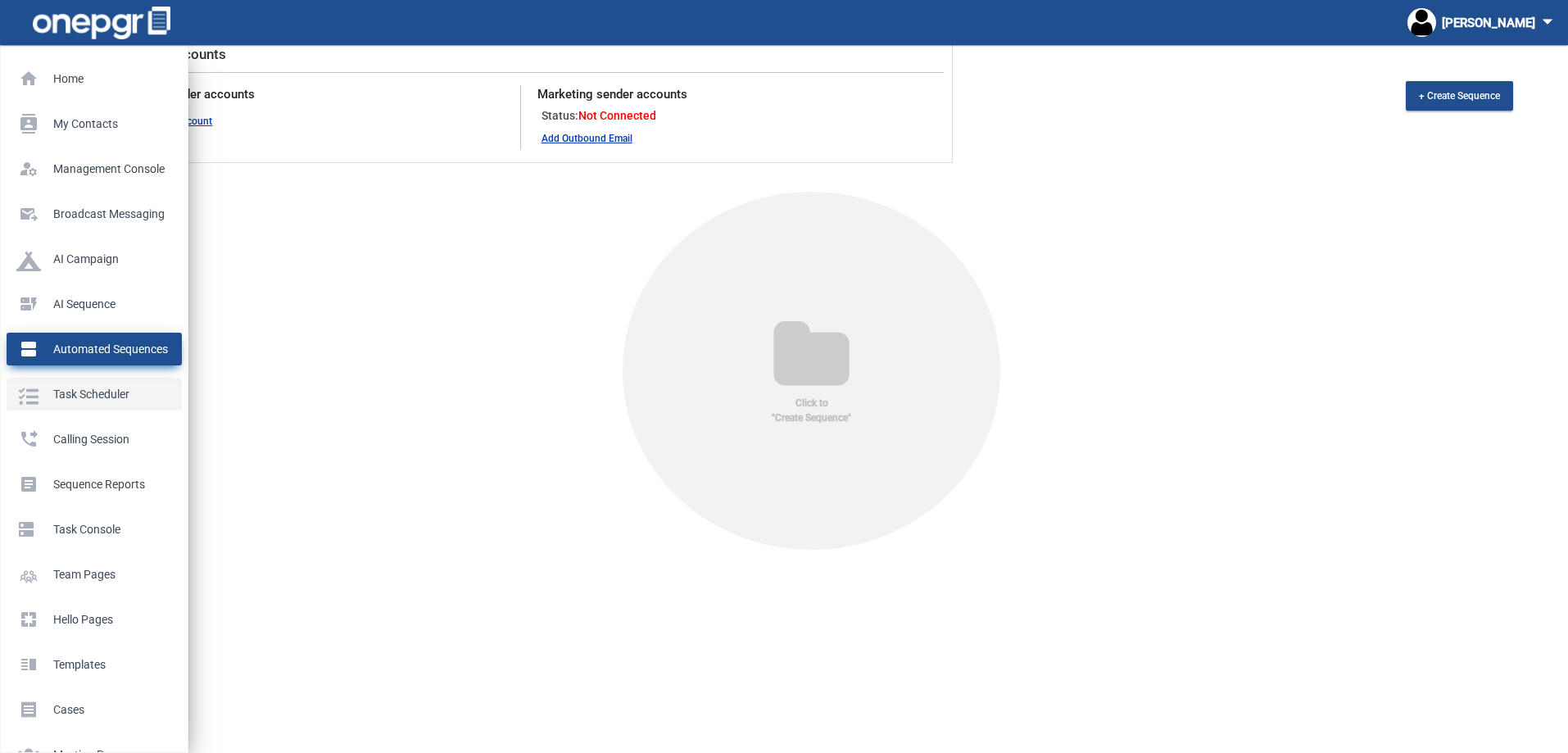
click at [75, 394] on p "Task Scheduler" at bounding box center [91, 394] width 149 height 25
